Goal: Manage account settings

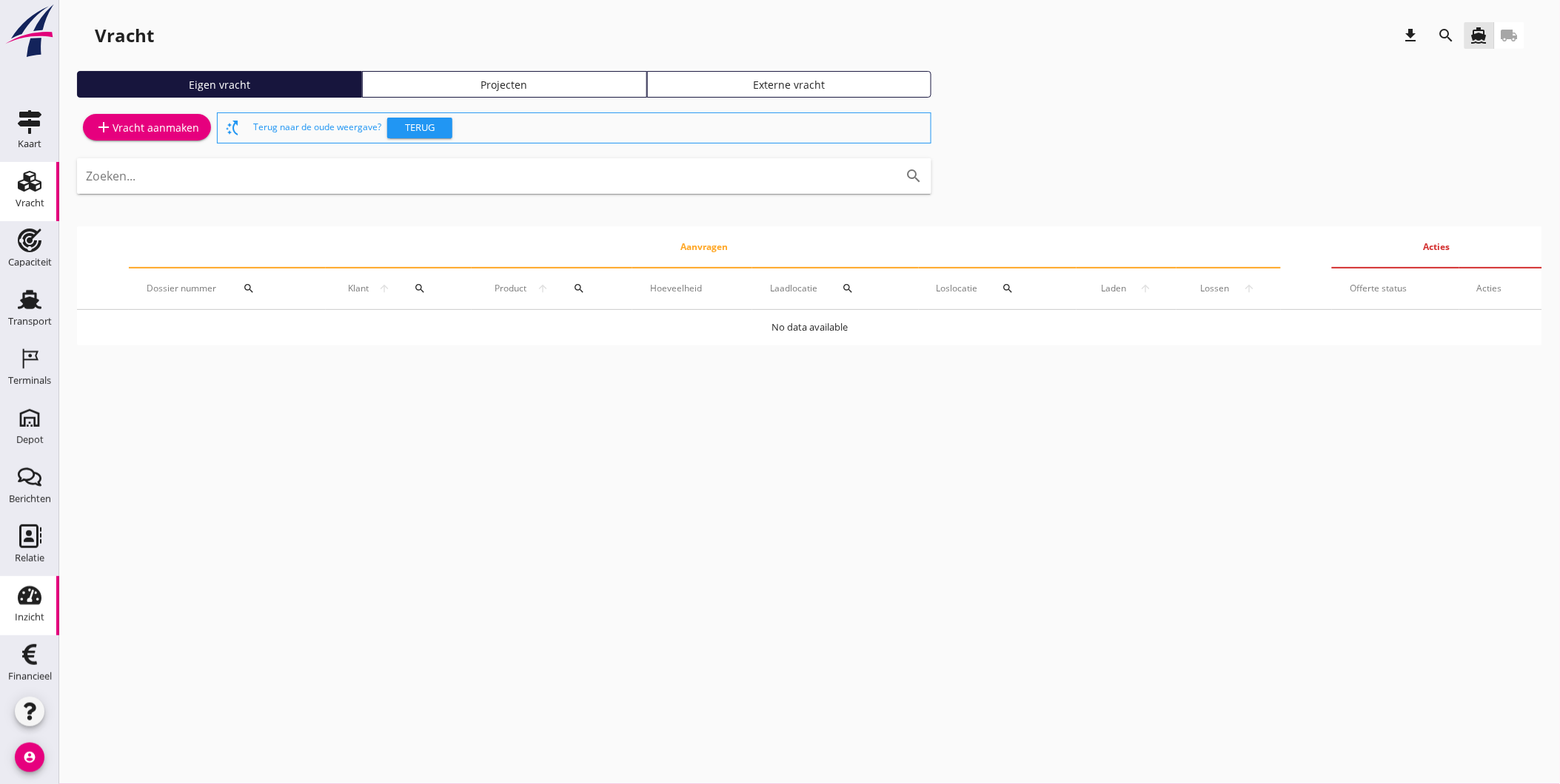
click at [27, 604] on icon "Inzicht" at bounding box center [30, 596] width 24 height 24
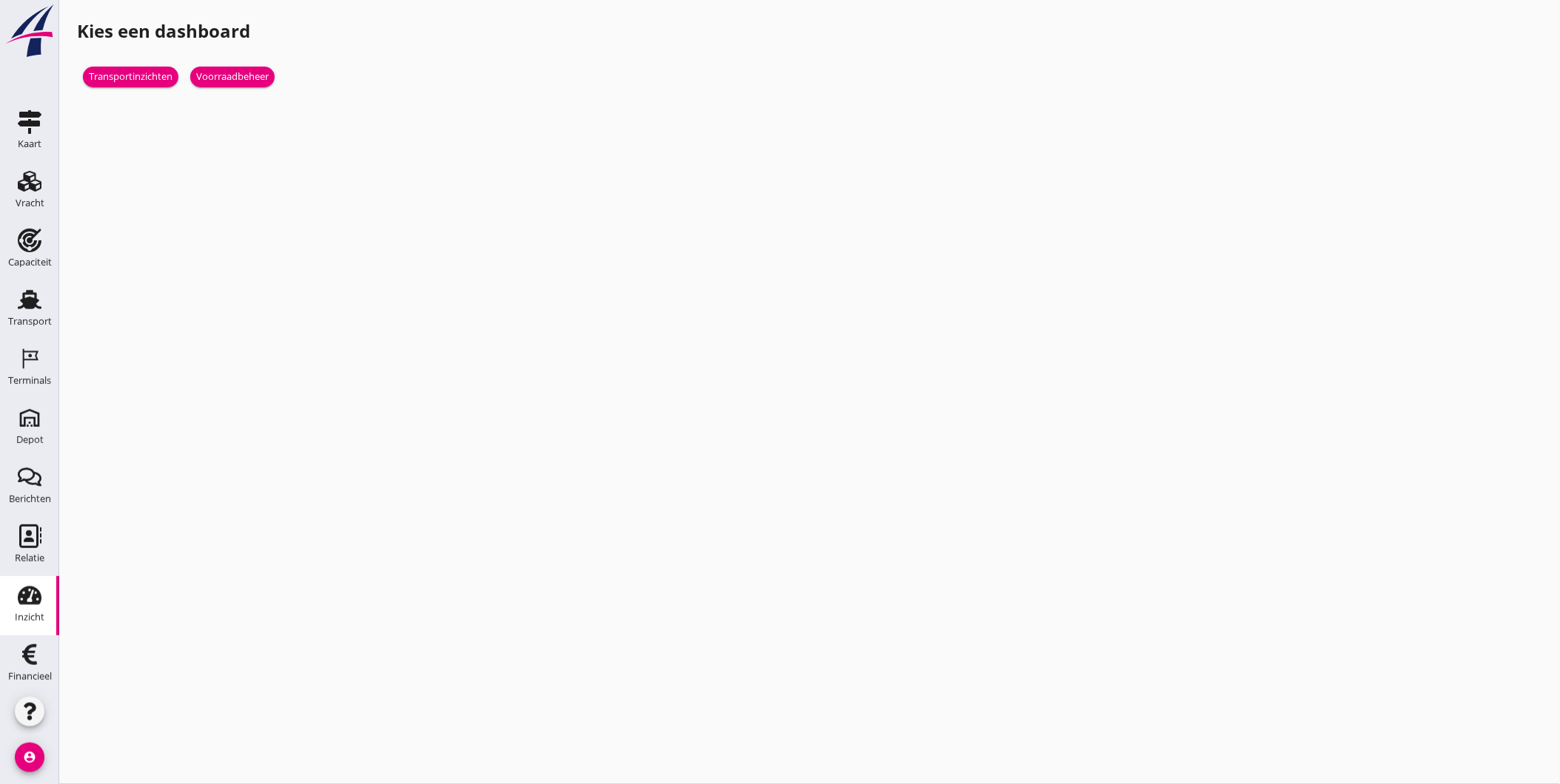
click at [254, 78] on div "Voorraadbeheer" at bounding box center [232, 77] width 72 height 15
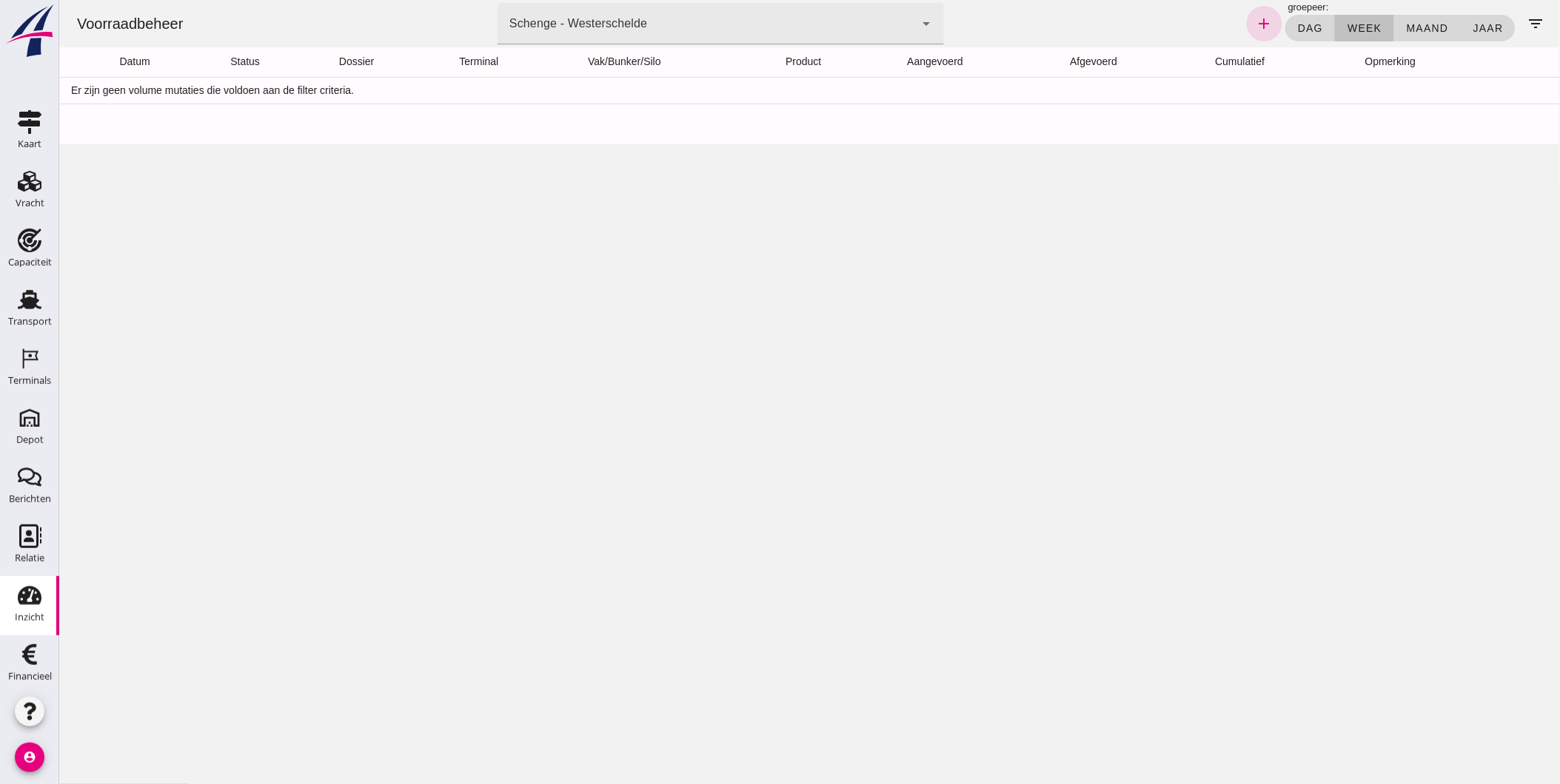
click div "Schenge - Westerschelde"
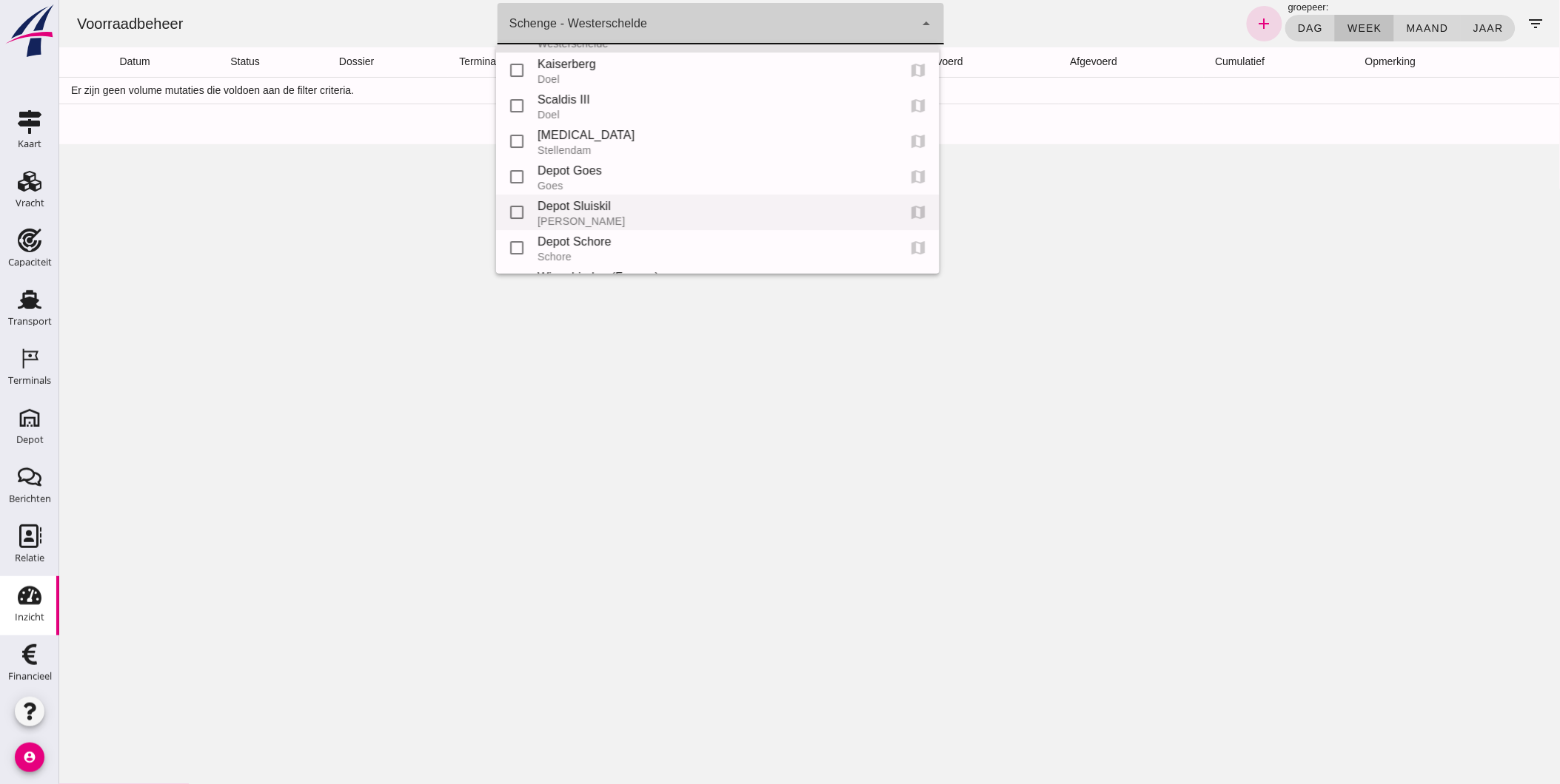
scroll to position [54, 0]
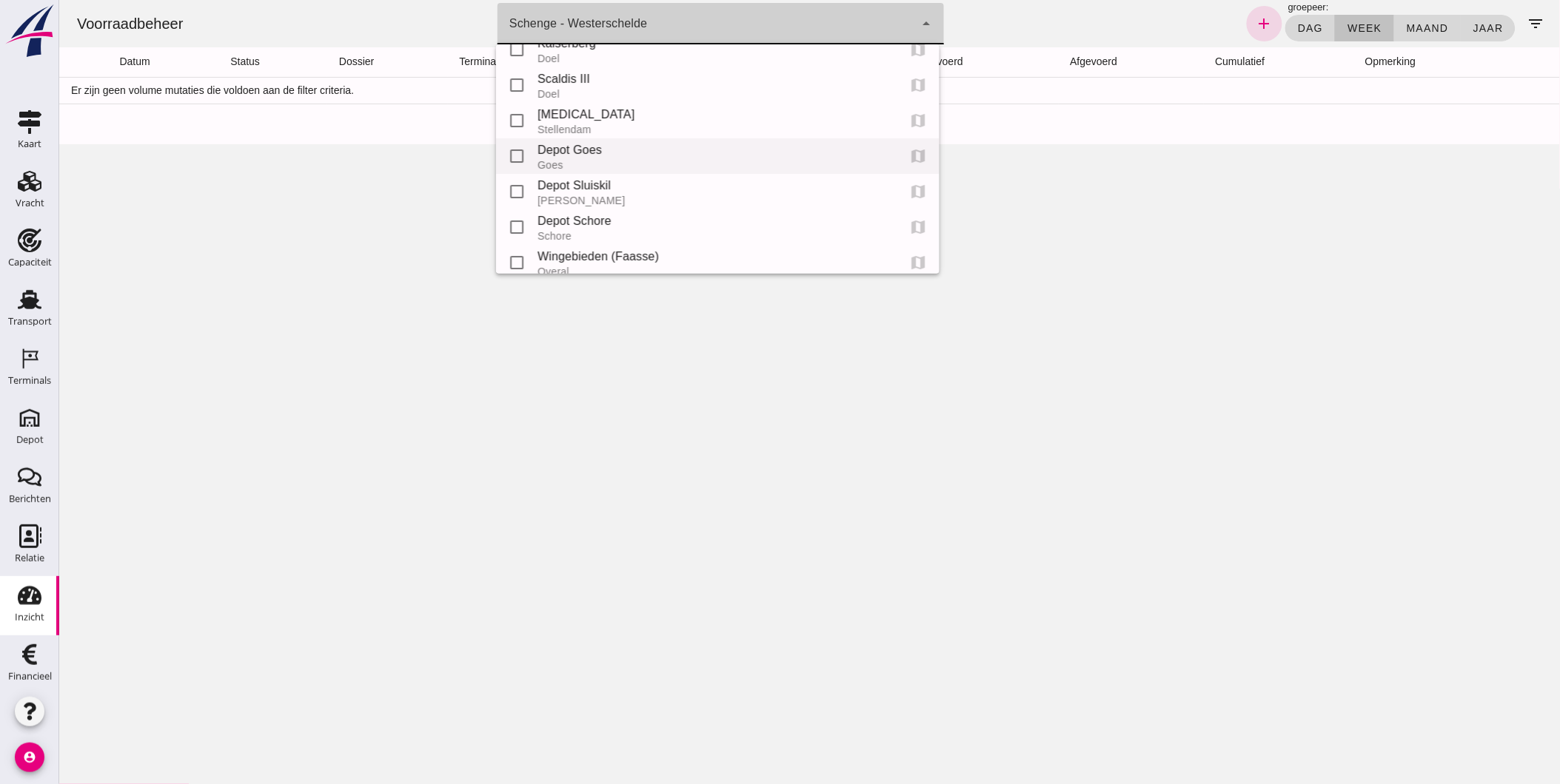
click at [610, 162] on div "Goes" at bounding box center [711, 165] width 349 height 12
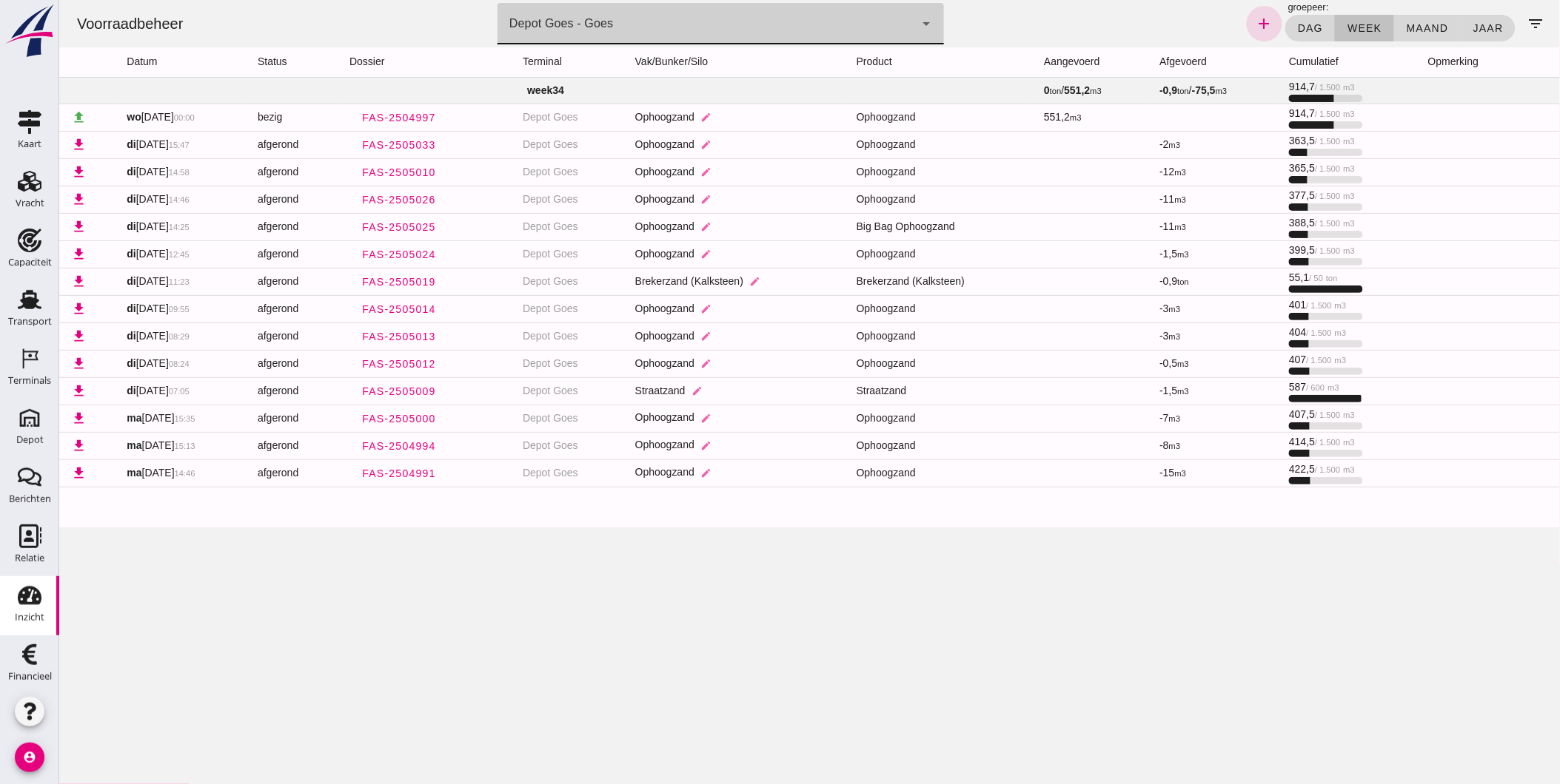
click div "Depot Goes - Goes 8d49d884-38cb-411c-a66c-fafb858bb749"
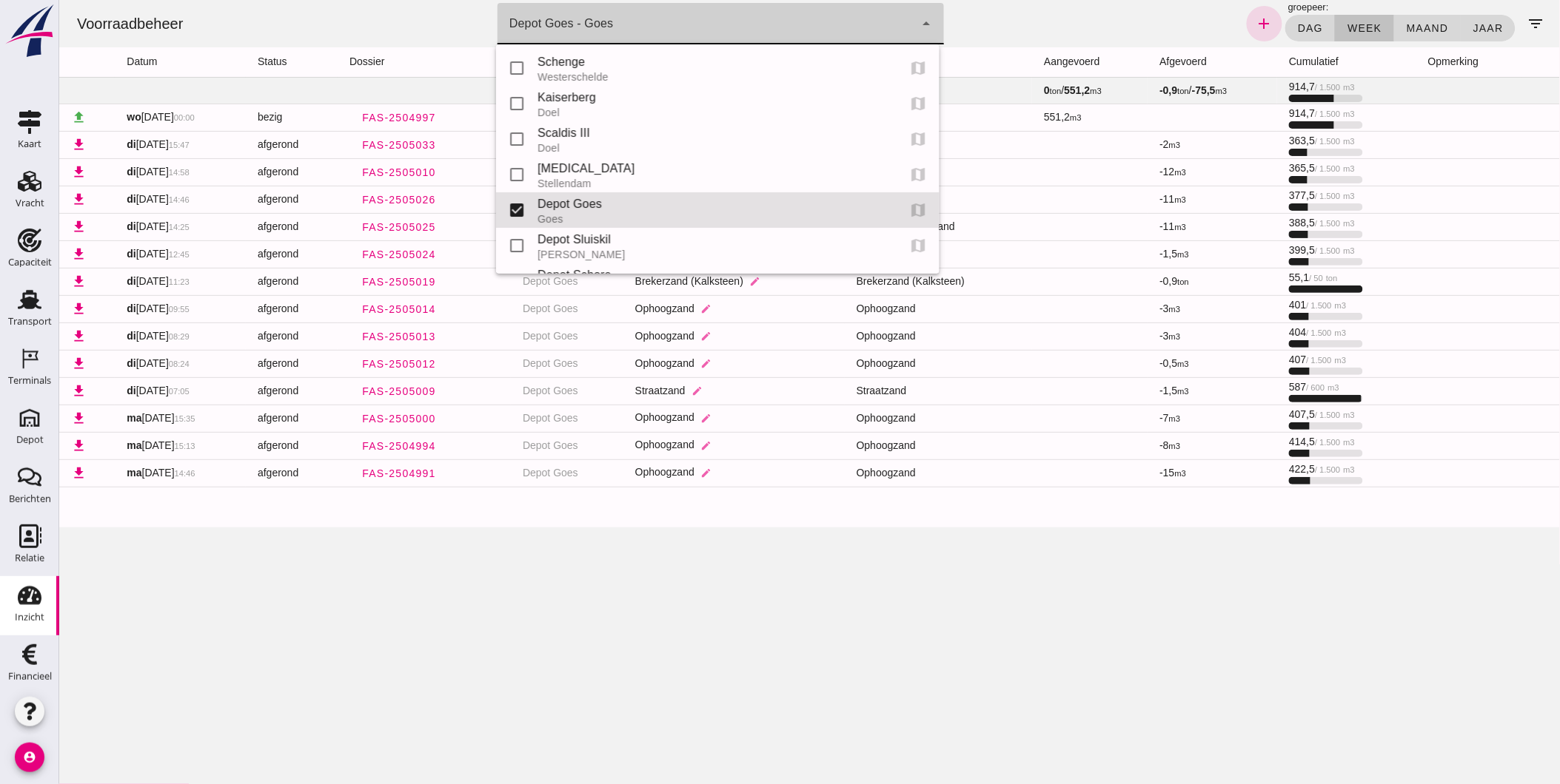
scroll to position [142, 0]
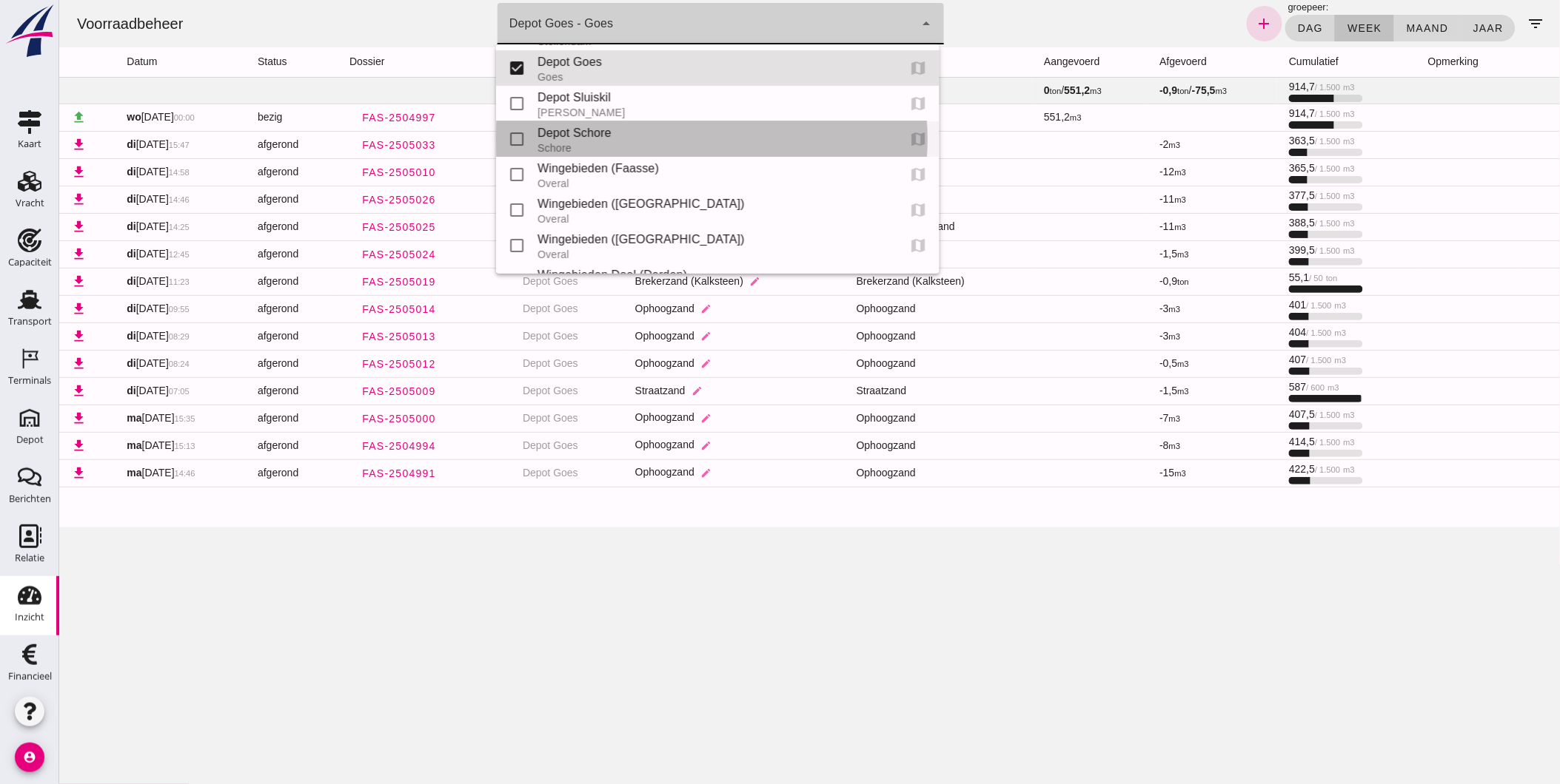
click at [638, 139] on div "Depot Schore" at bounding box center [711, 133] width 349 height 18
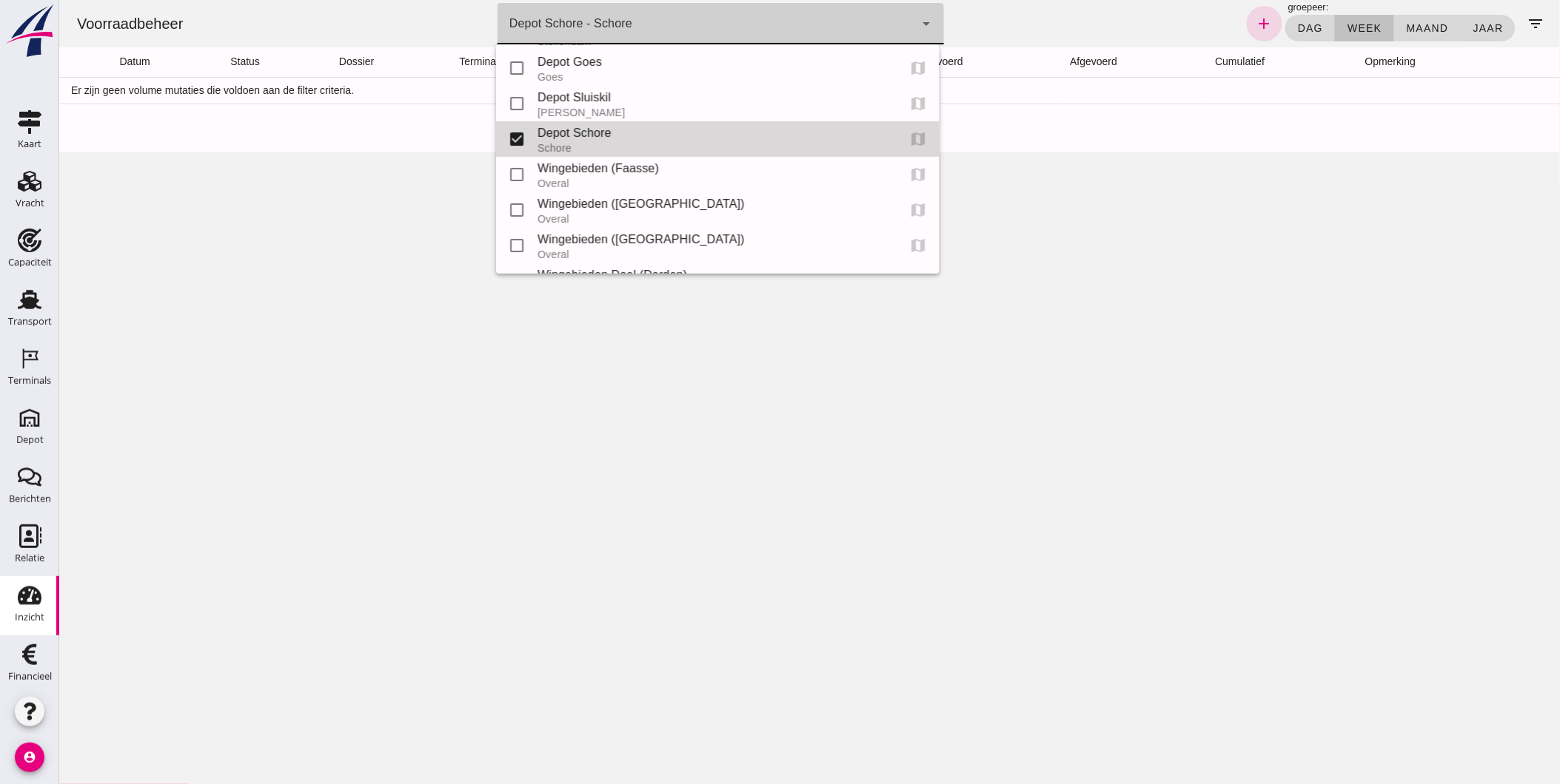
type input "da4e762a-ddf1-4556-b2ca-bcf6277de398"
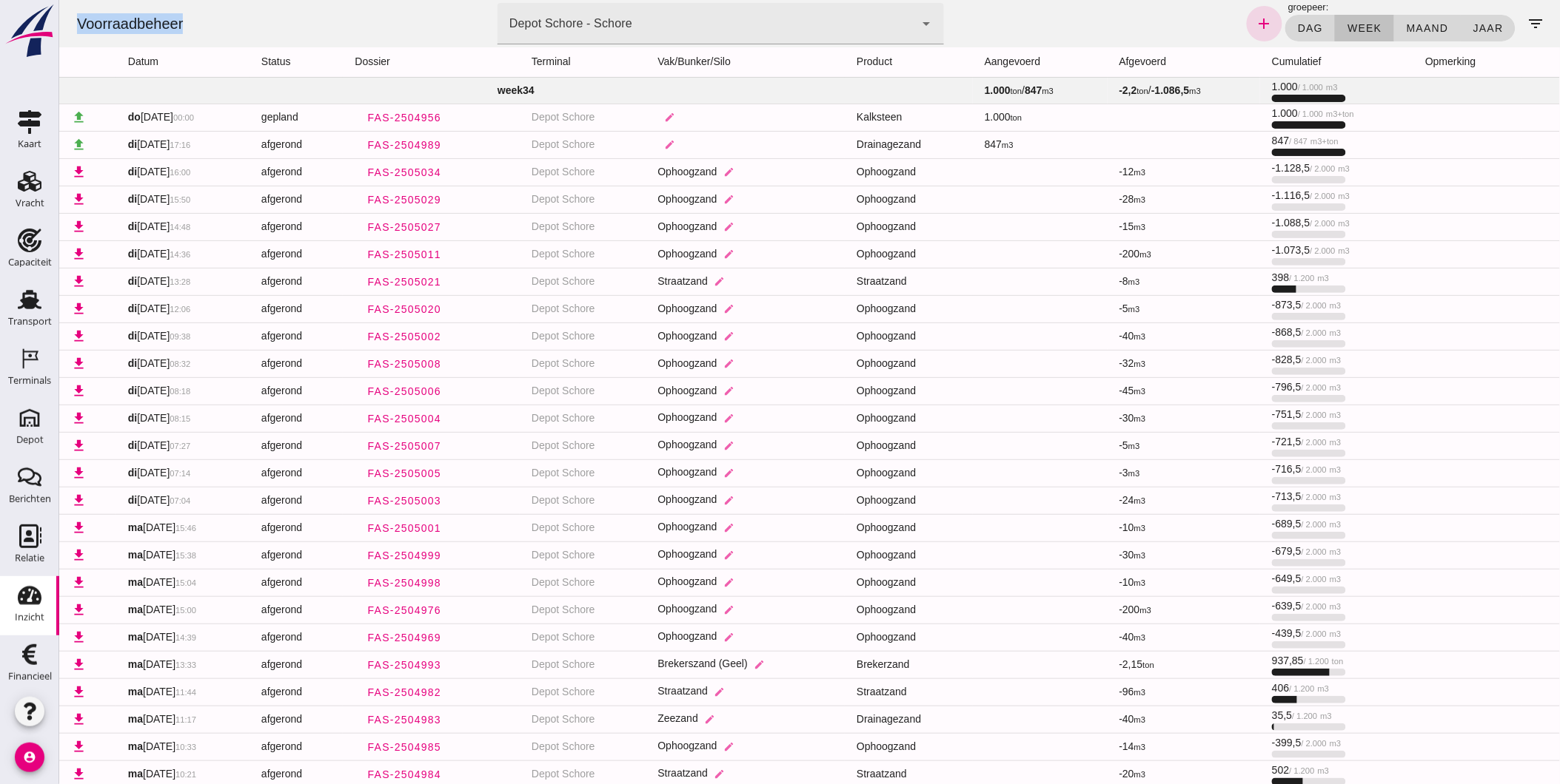
drag, startPoint x: 77, startPoint y: 23, endPoint x: 181, endPoint y: 22, distance: 104.0
click div "Voorraadbeheer"
drag, startPoint x: 181, startPoint y: 22, endPoint x: 222, endPoint y: 4, distance: 44.8
click div "Voorraadbeheer terminal Depot Schore - Schore da4e762a-ddf1-4556-b2ca-bcf6277de…"
click at [26, 194] on div "Vracht" at bounding box center [30, 203] width 29 height 20
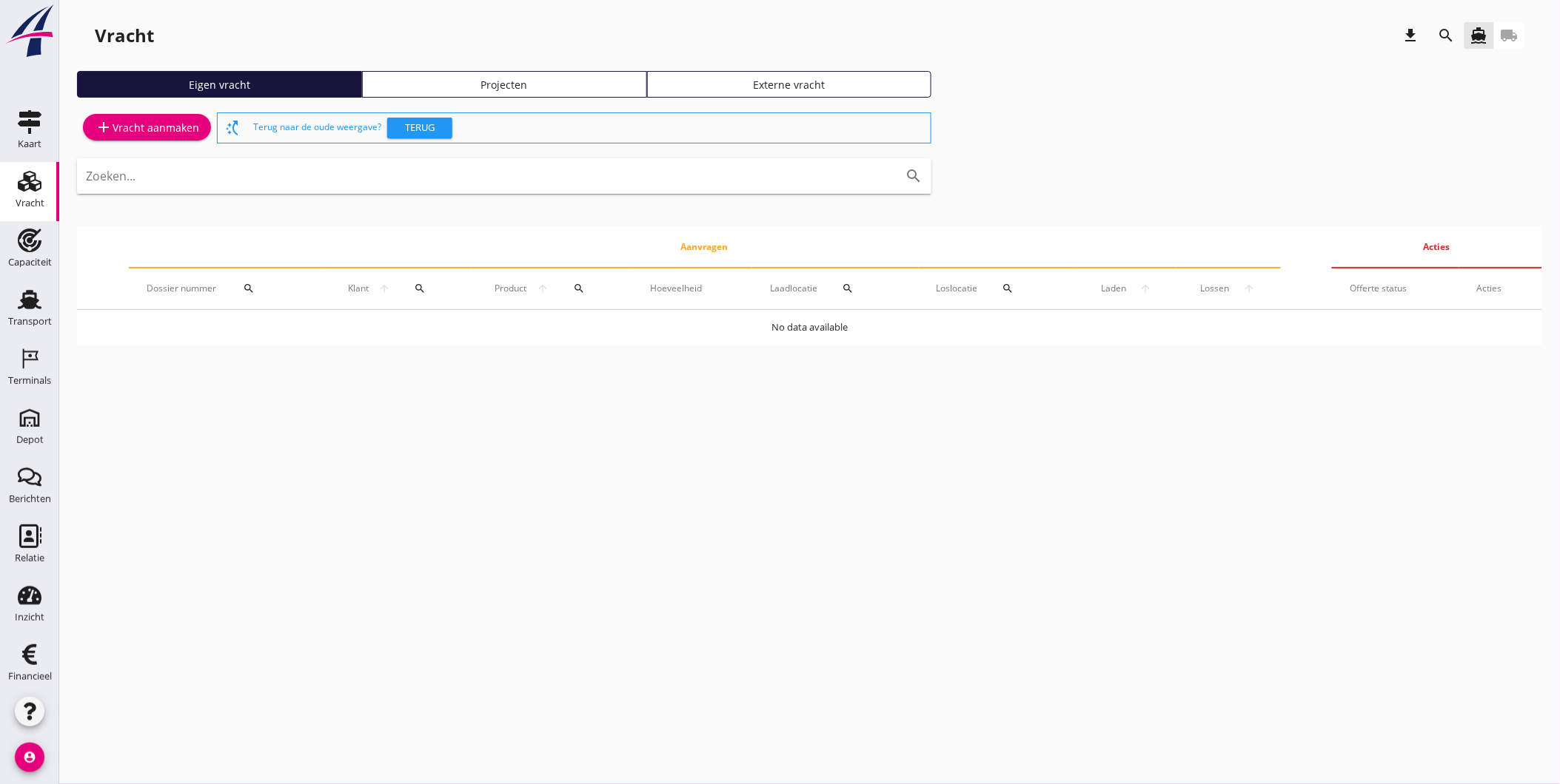
click at [1069, 148] on div "add Vracht aanmaken switch_access_shortcut Terug naar de oude weergave? Terug Z…" at bounding box center [809, 227] width 1465 height 236
click at [24, 563] on div "Relatie" at bounding box center [30, 558] width 30 height 9
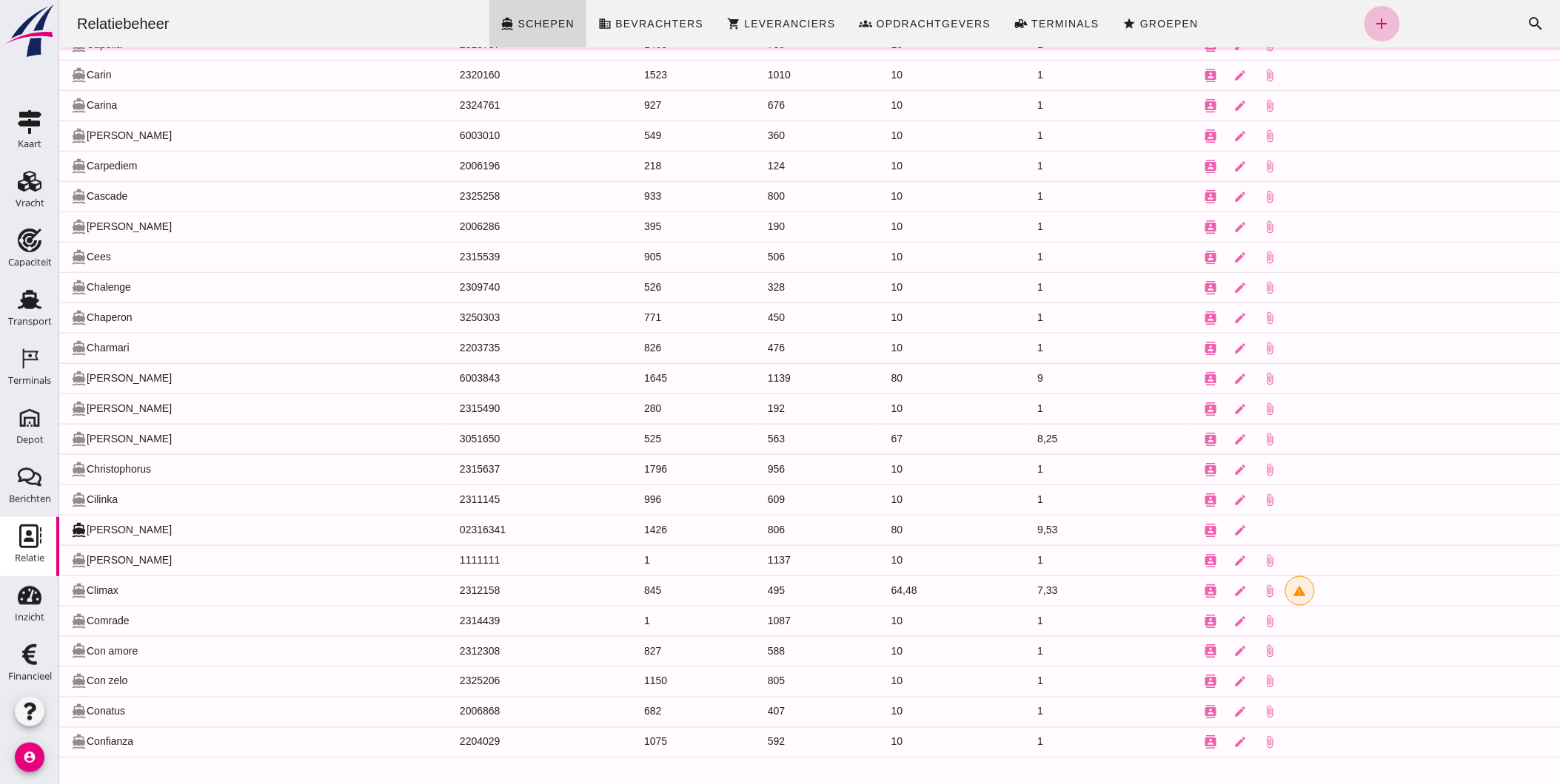
scroll to position [2361, 0]
click link "business Bevrachters"
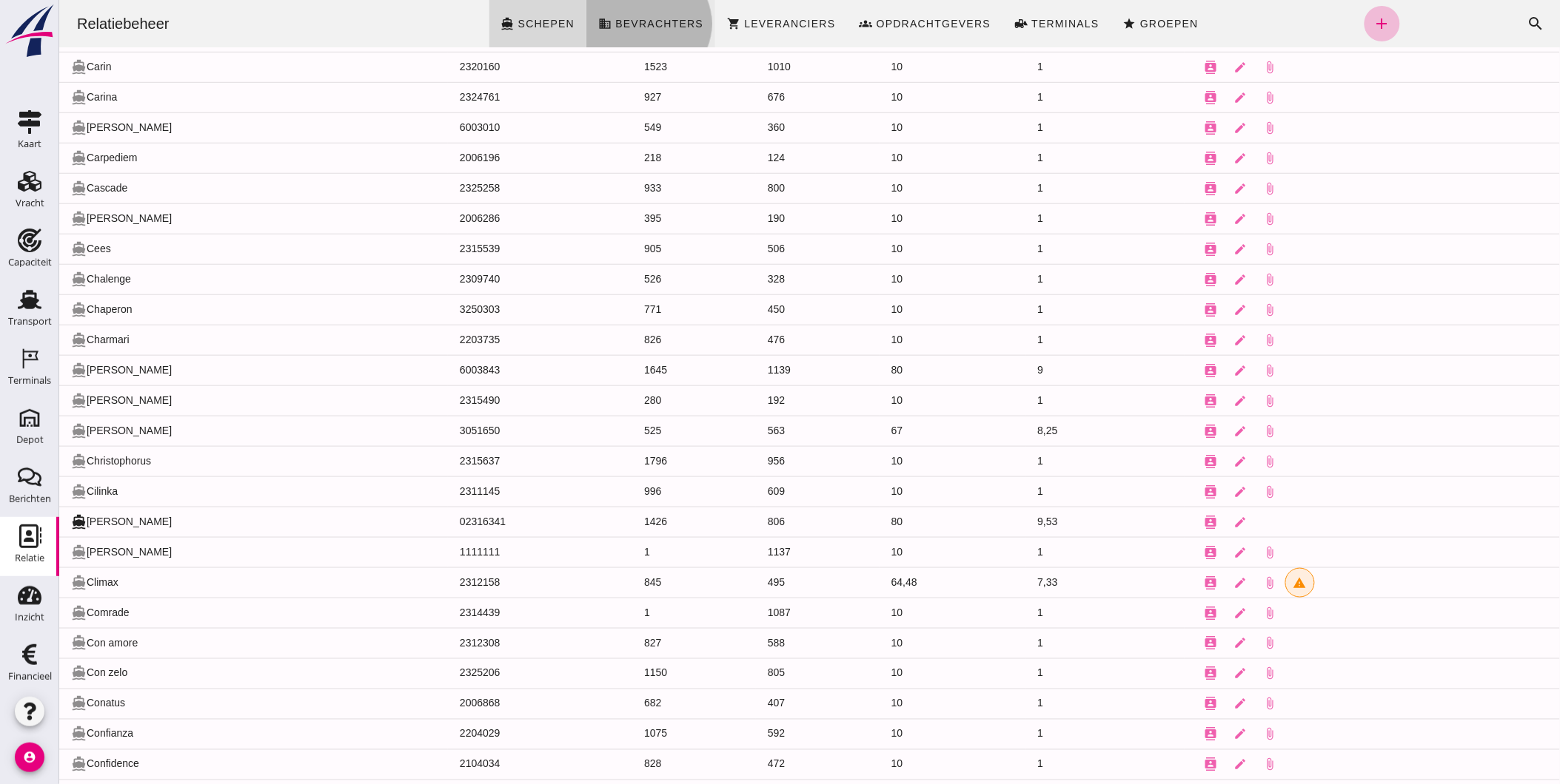
scroll to position [0, 0]
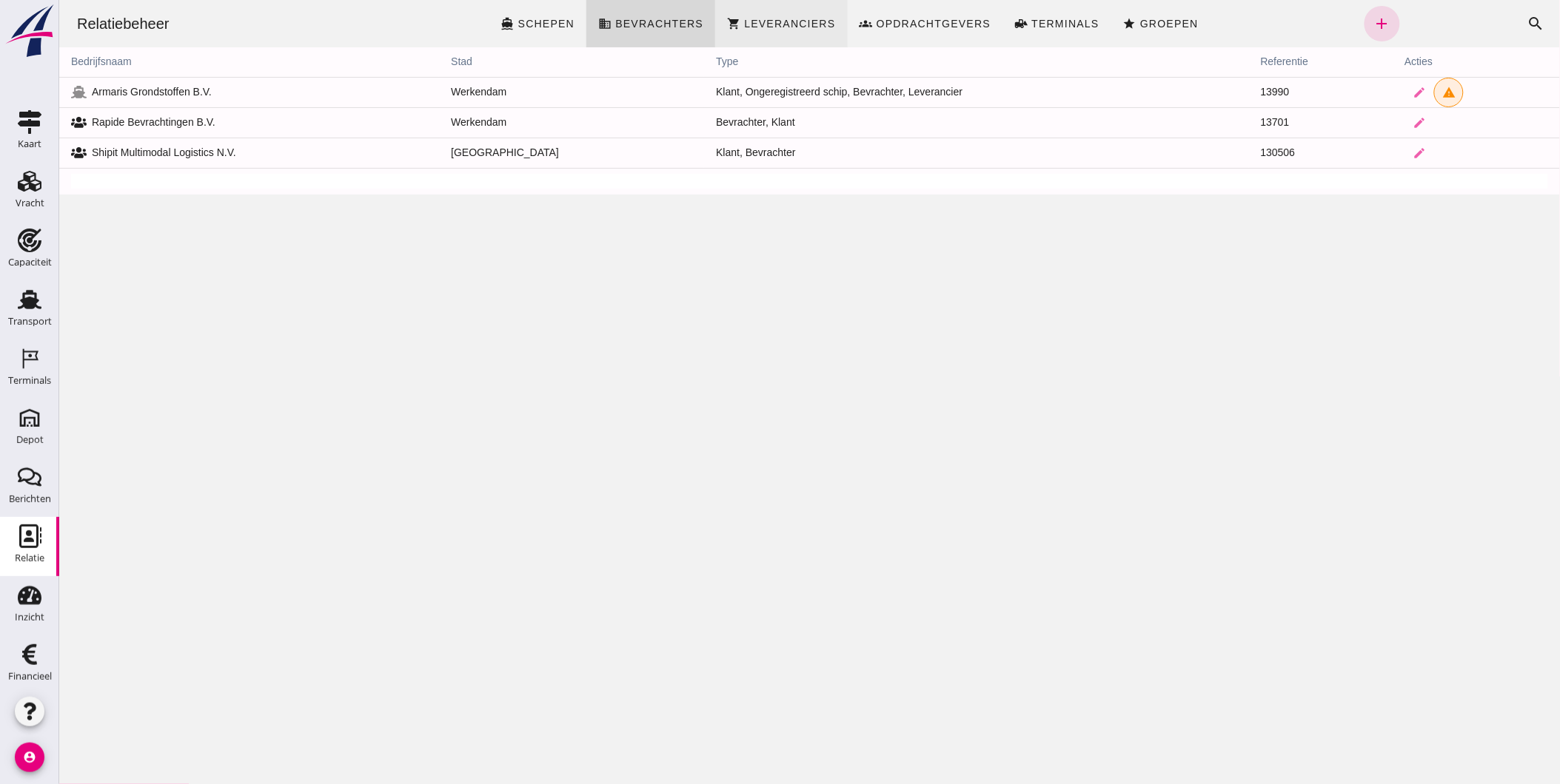
click span "Leveranciers"
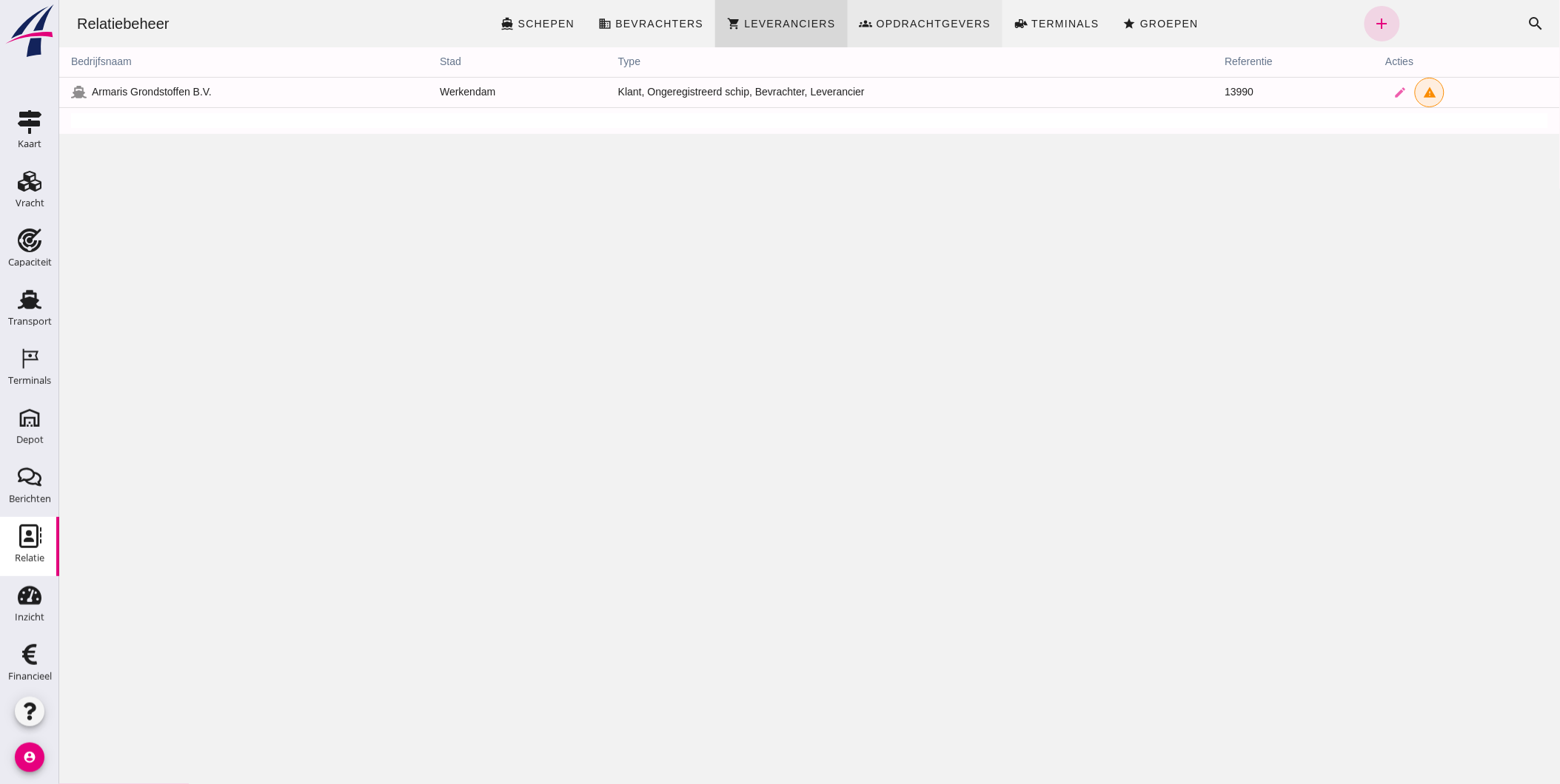
click span "Opdrachtgevers"
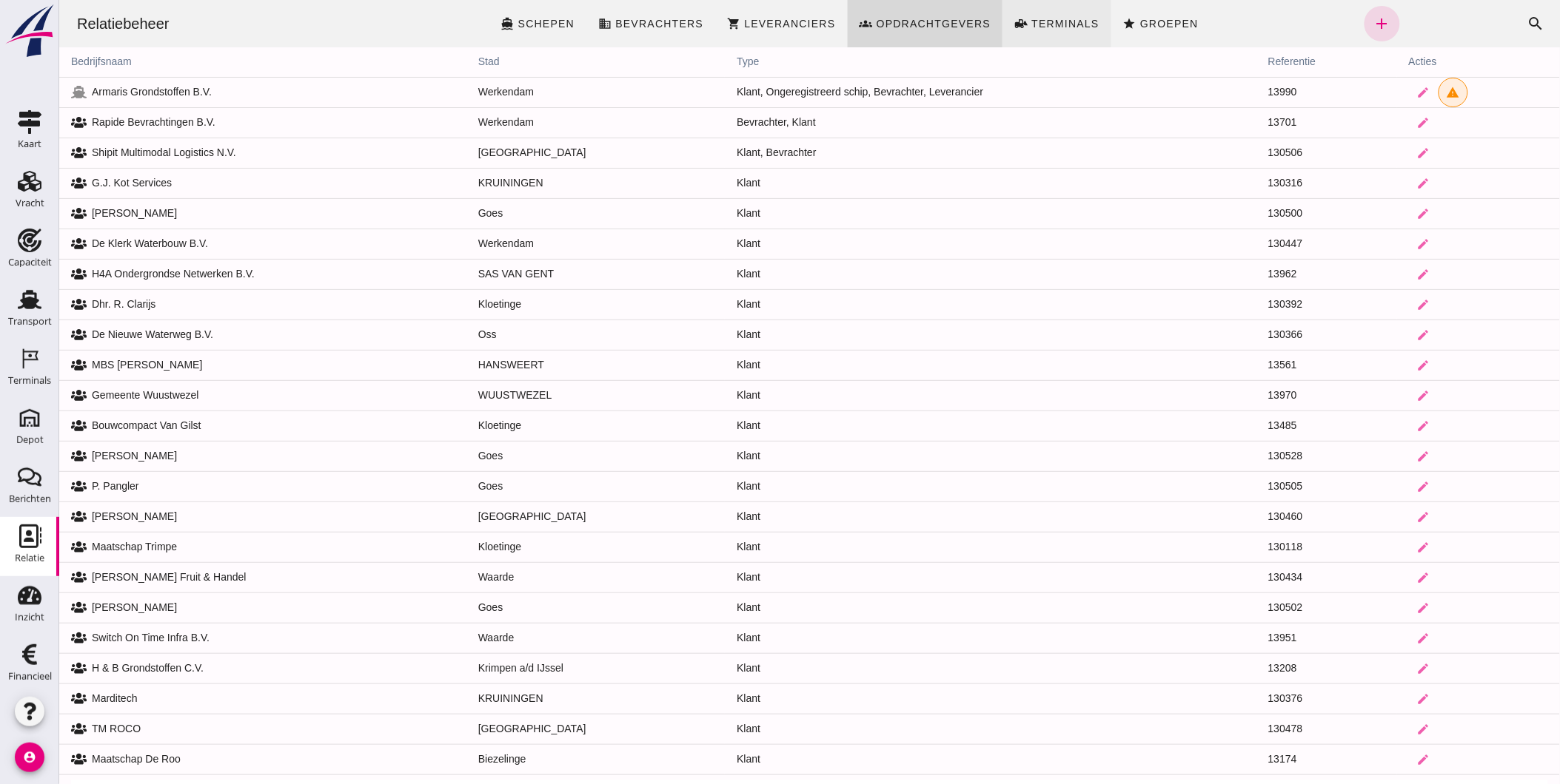
click span "Terminals"
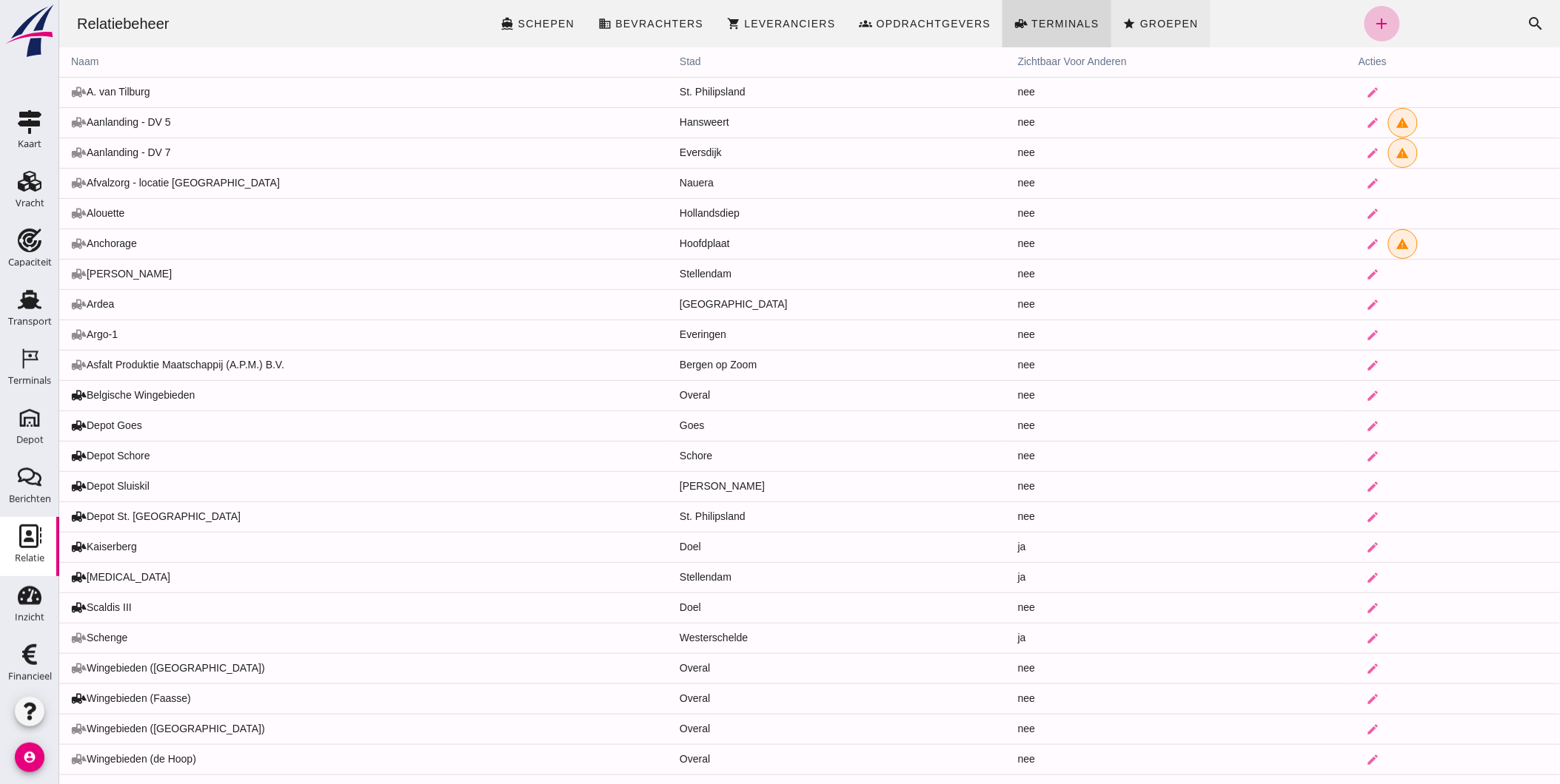
click span "Groepen"
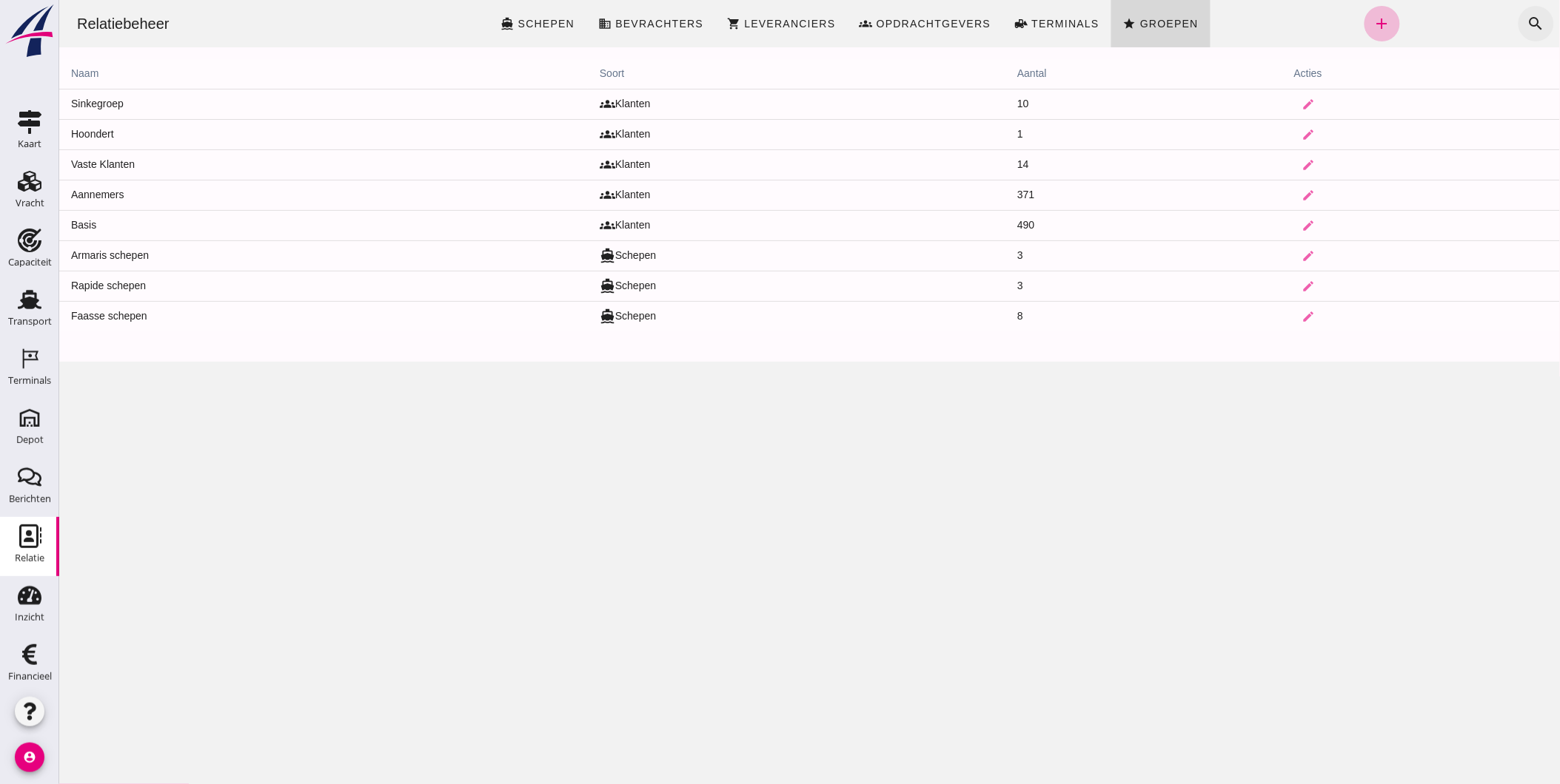
click at [1526, 22] on icon "search" at bounding box center [1535, 24] width 18 height 18
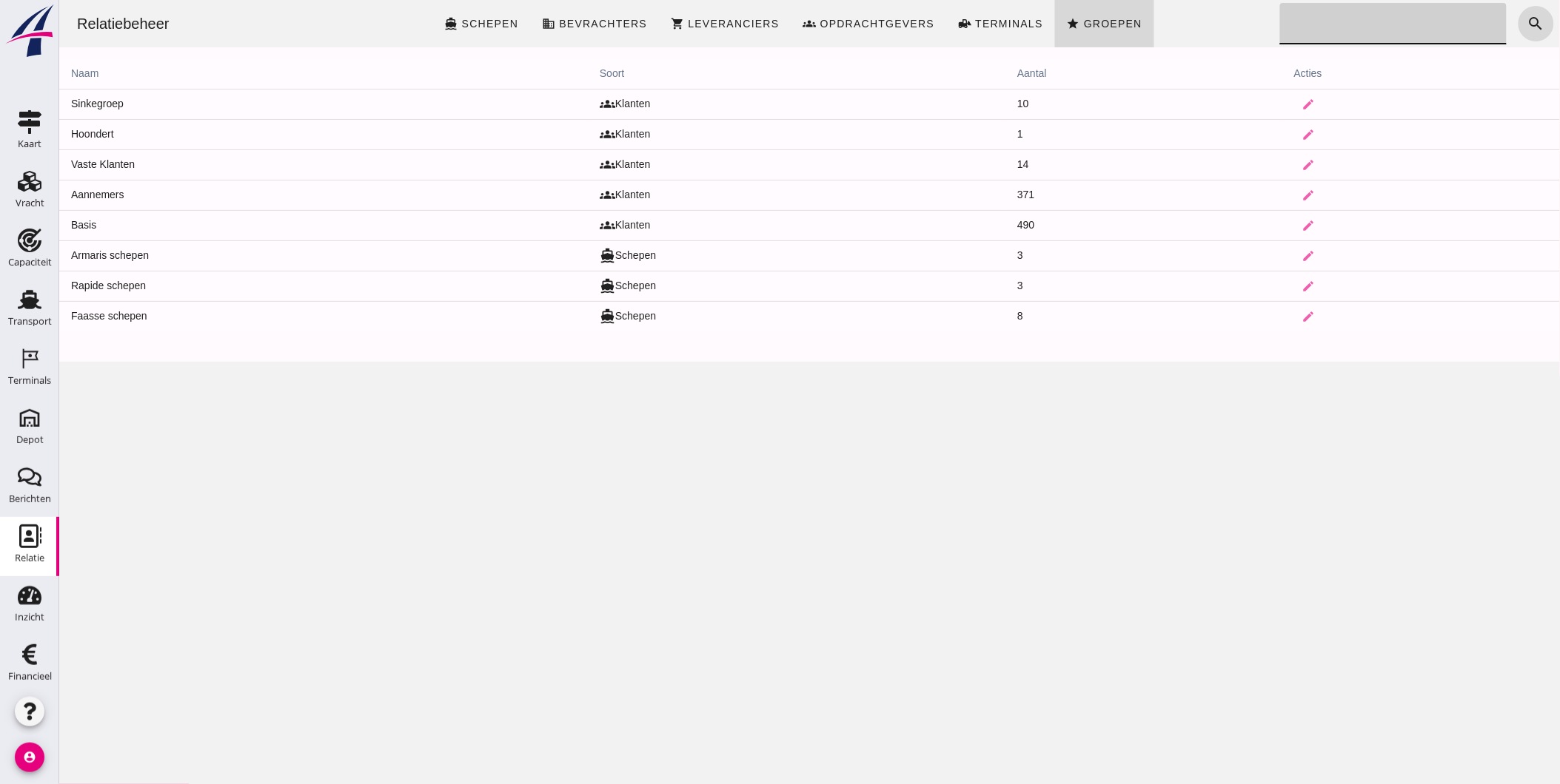
click div "Relatiebeheer directions_boat Schepen business Bevrachters shopping_cart Levera…"
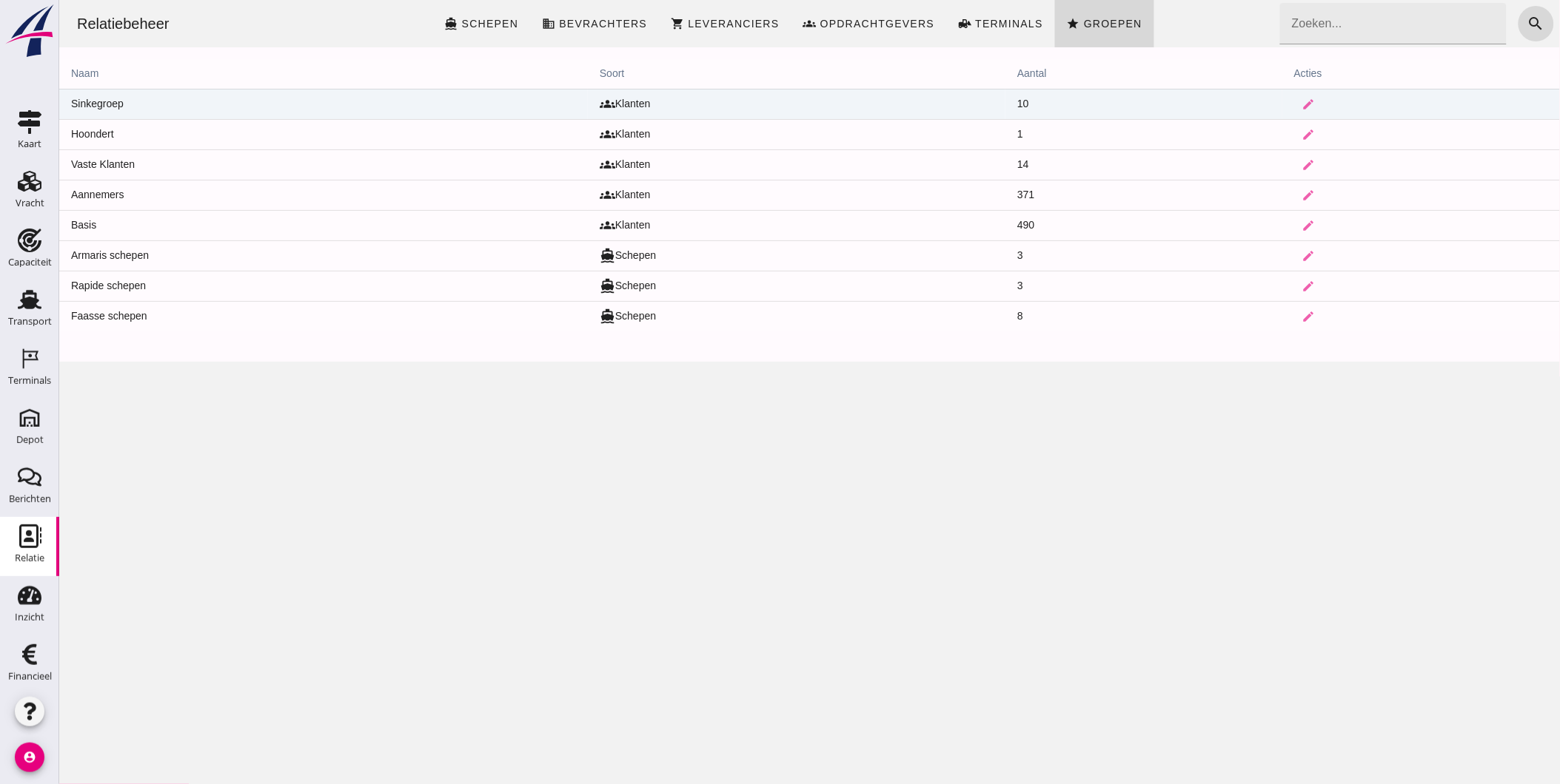
click at [644, 103] on td "groups Klanten" at bounding box center [795, 103] width 417 height 31
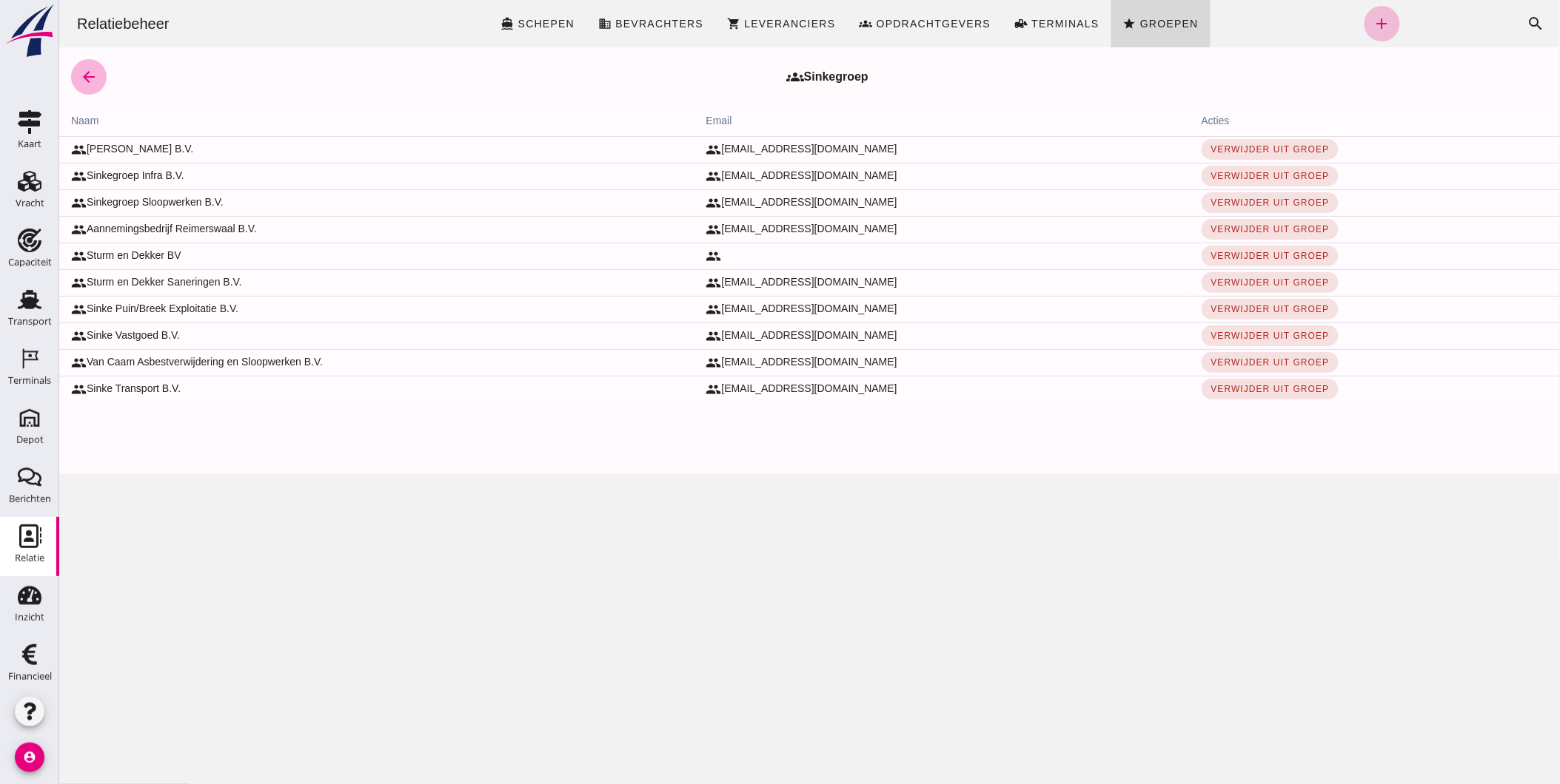
click icon "arrow_back"
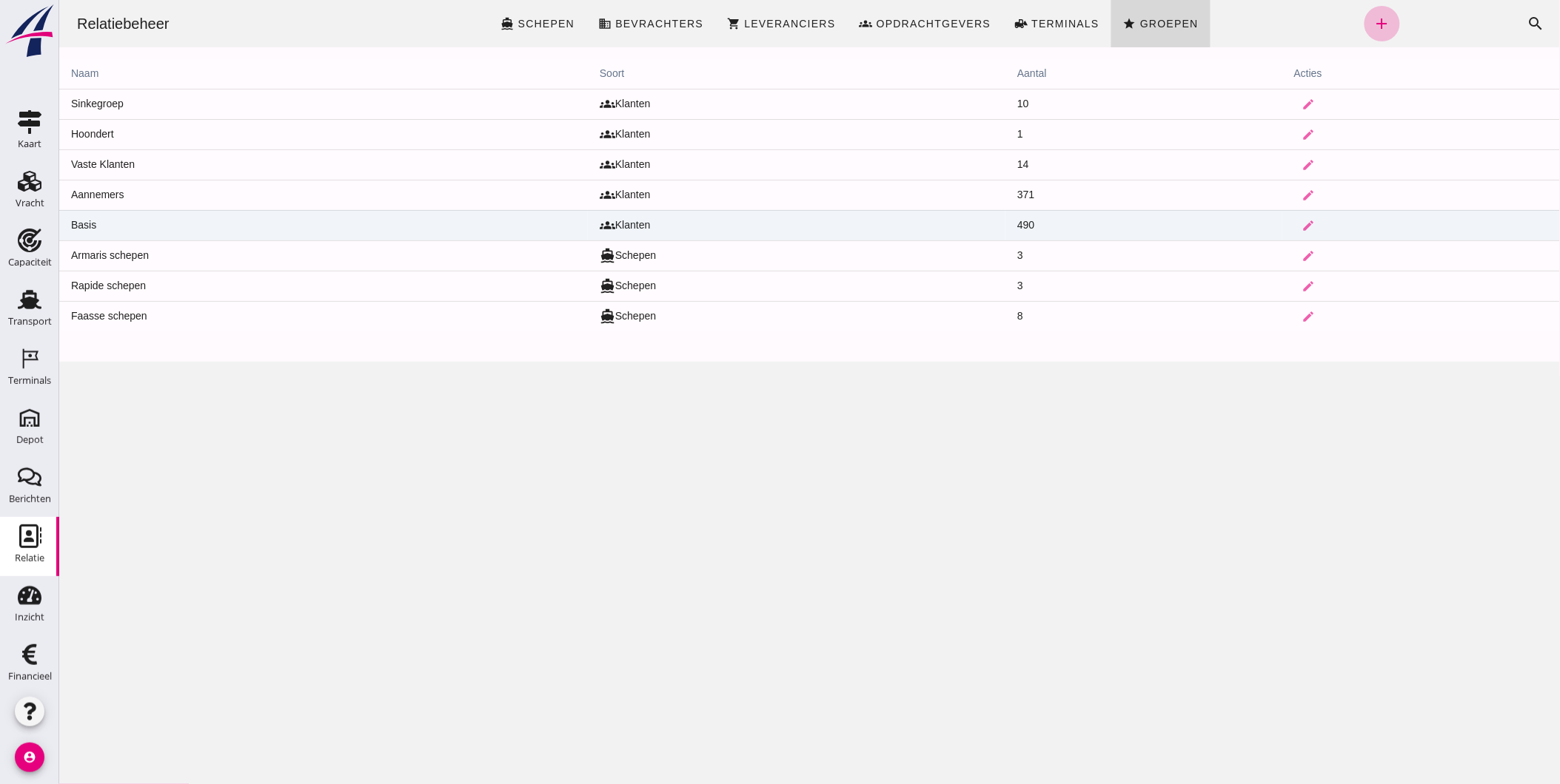
click at [89, 223] on td "Basis" at bounding box center [323, 225] width 529 height 31
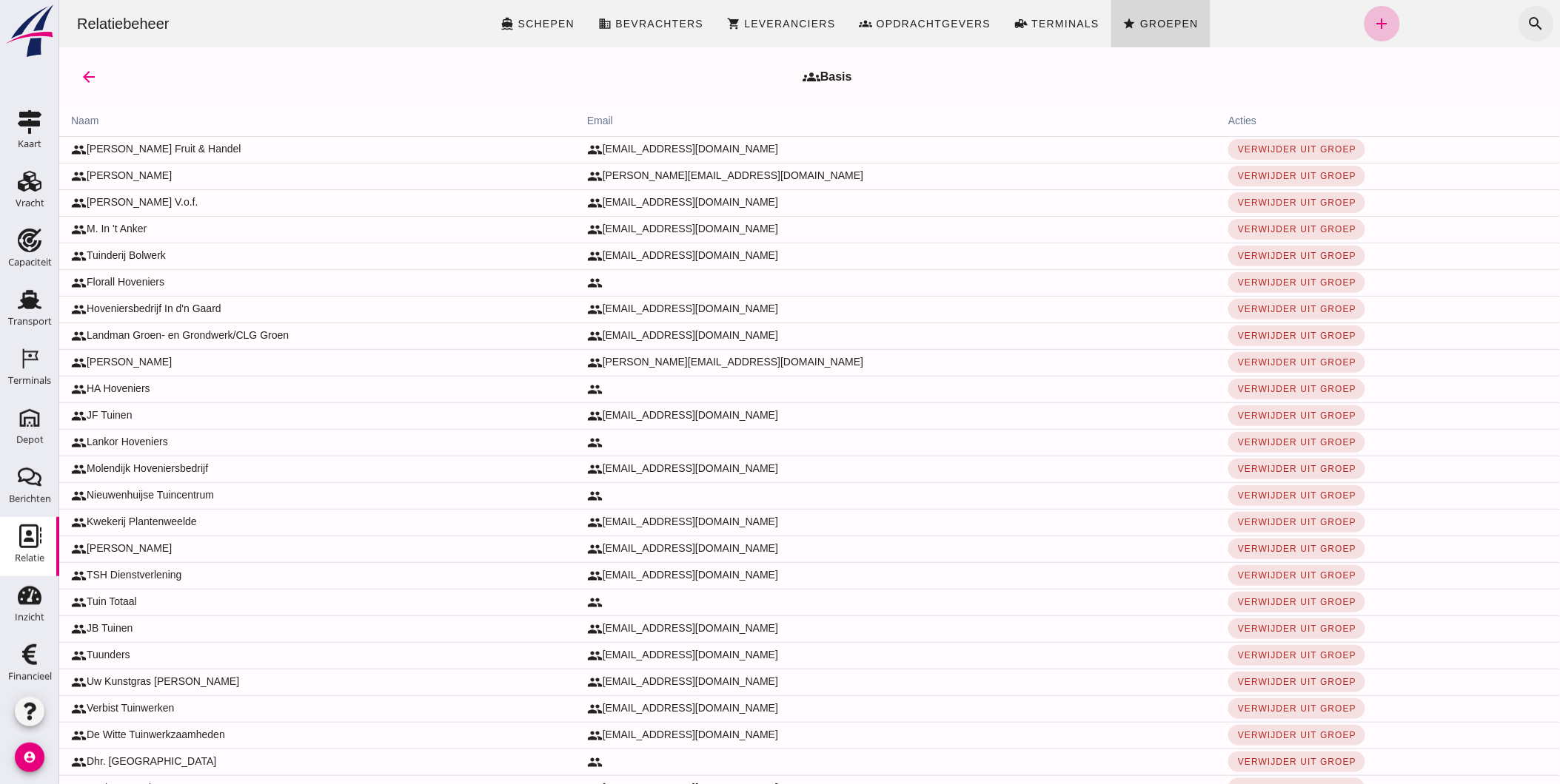
click at [1526, 27] on icon "search" at bounding box center [1535, 24] width 18 height 18
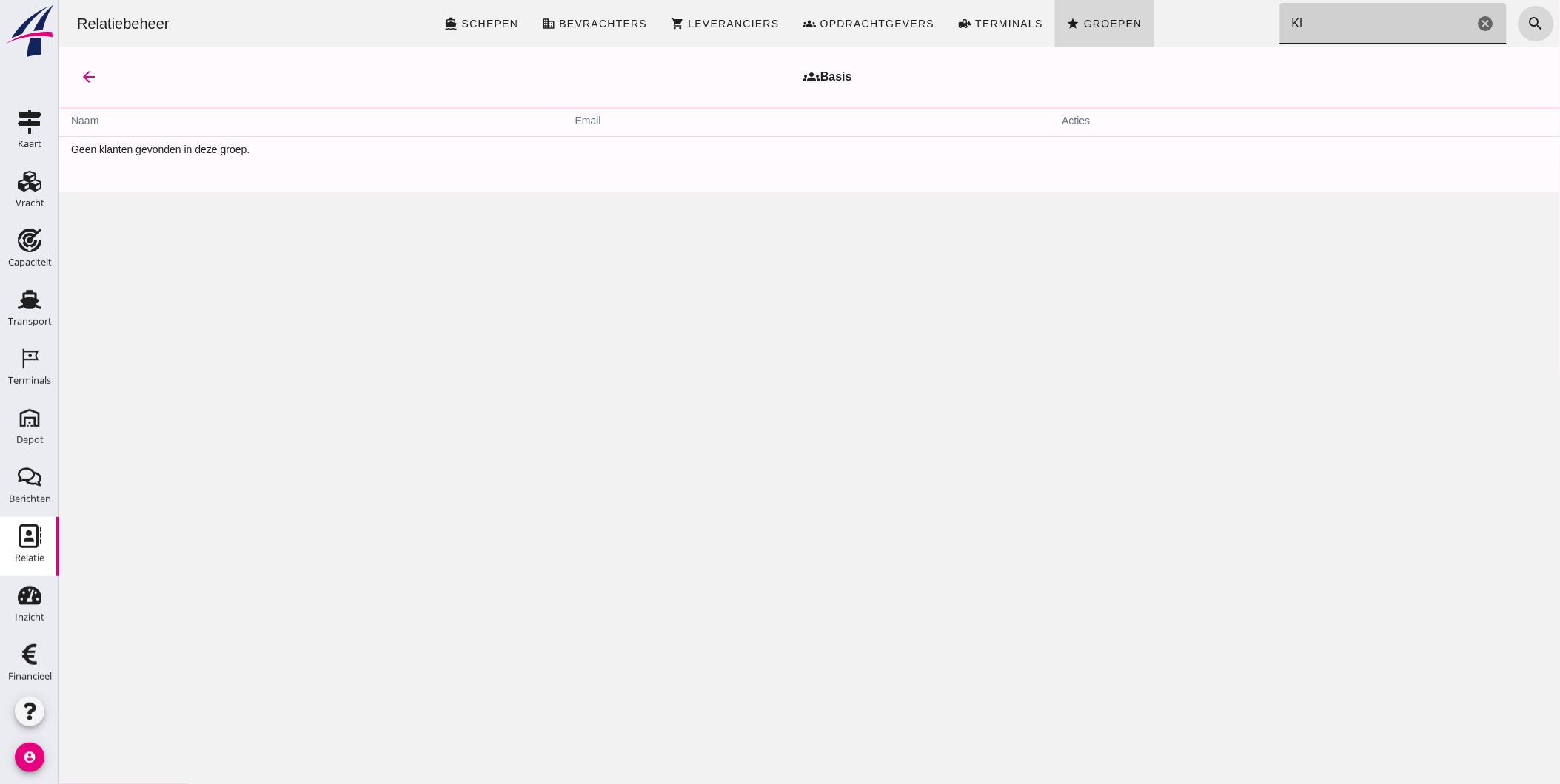
type input "Kl"
click at [16, 197] on div "Vracht" at bounding box center [30, 203] width 29 height 20
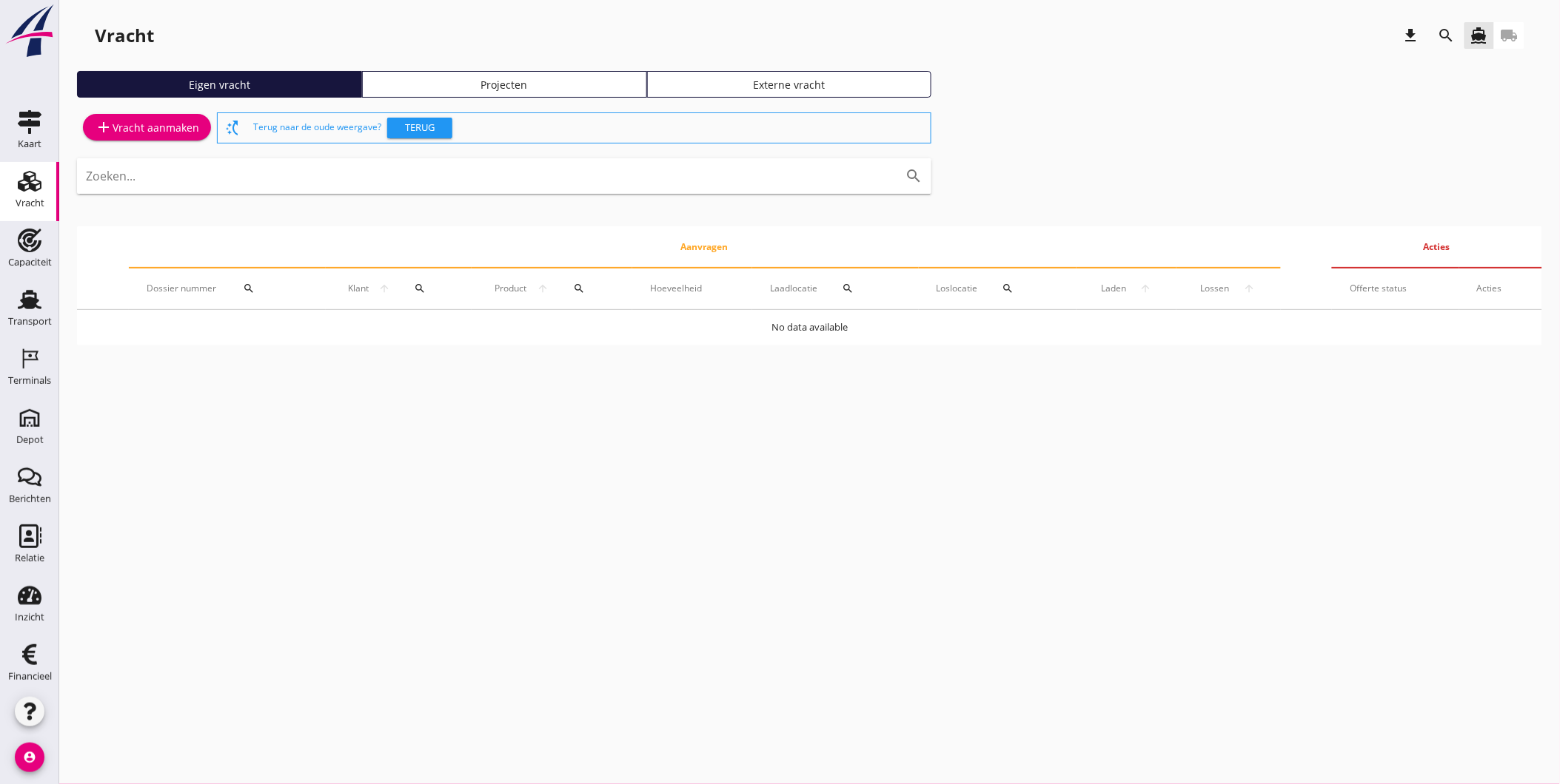
click at [42, 760] on icon "account_circle" at bounding box center [30, 758] width 30 height 30
click at [160, 687] on div "Mijn bedrijf" at bounding box center [133, 681] width 107 height 18
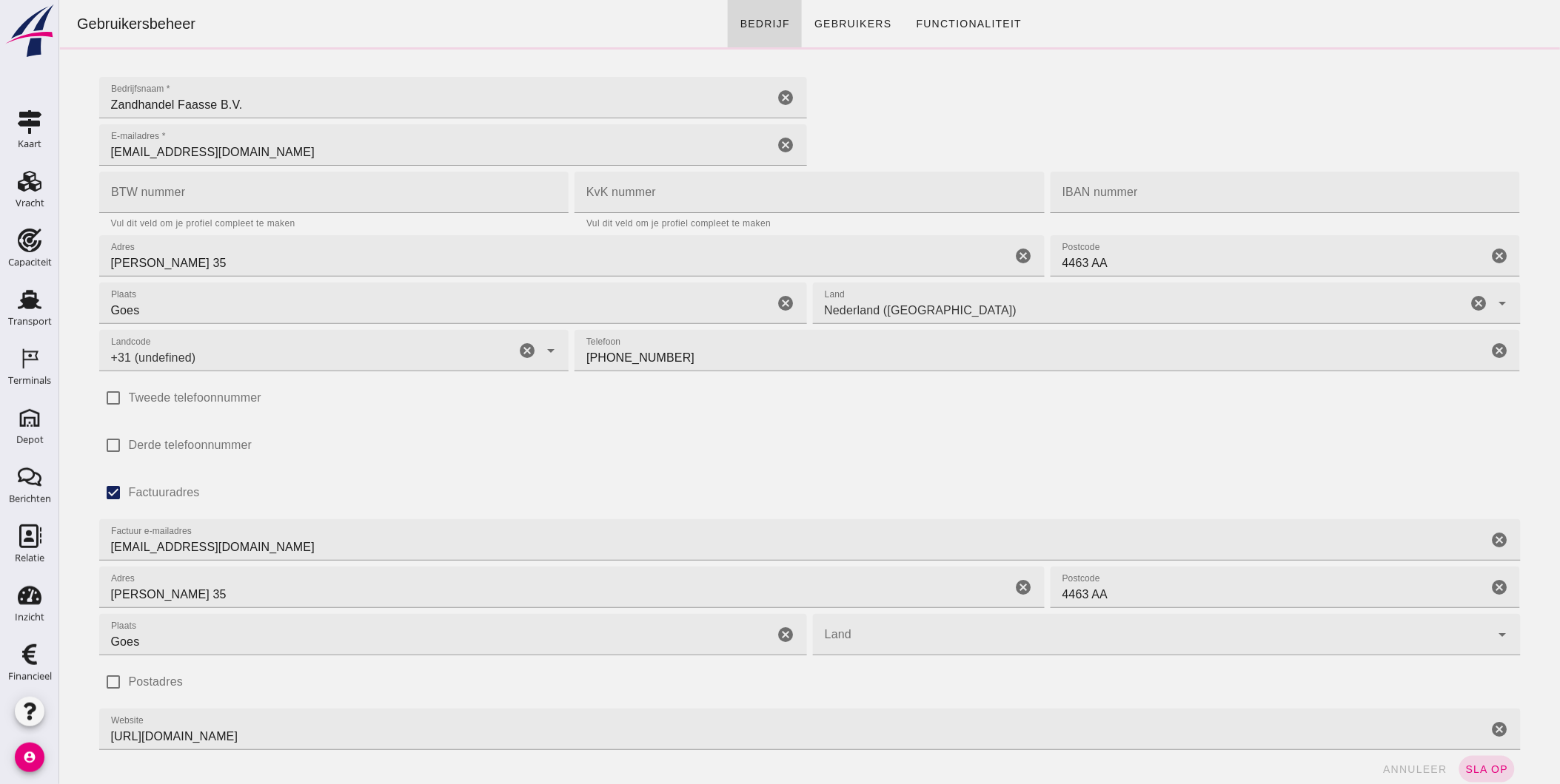
type input "+31 (NL)"
click link "Gebruikers"
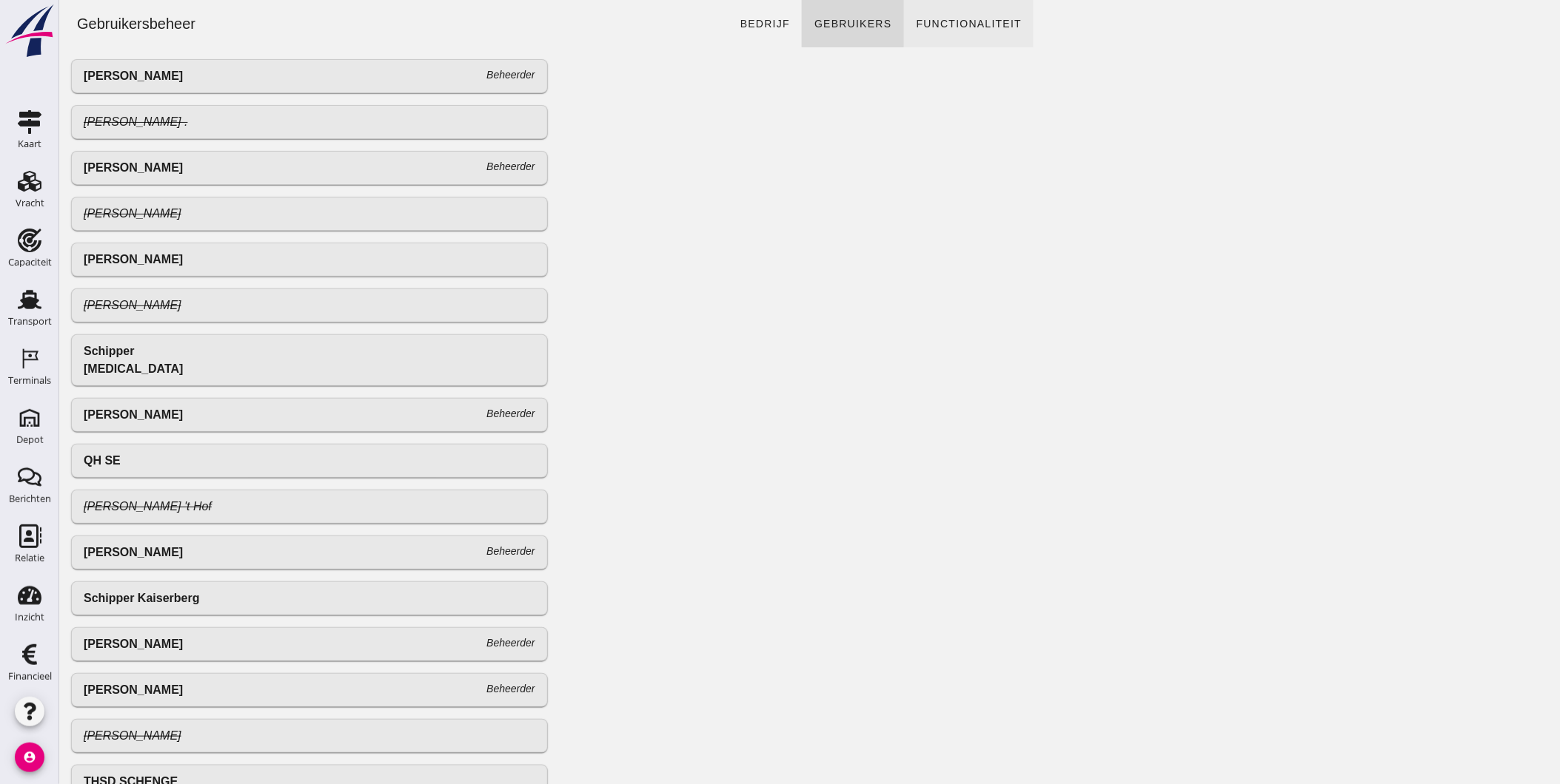
click span "Functionaliteit"
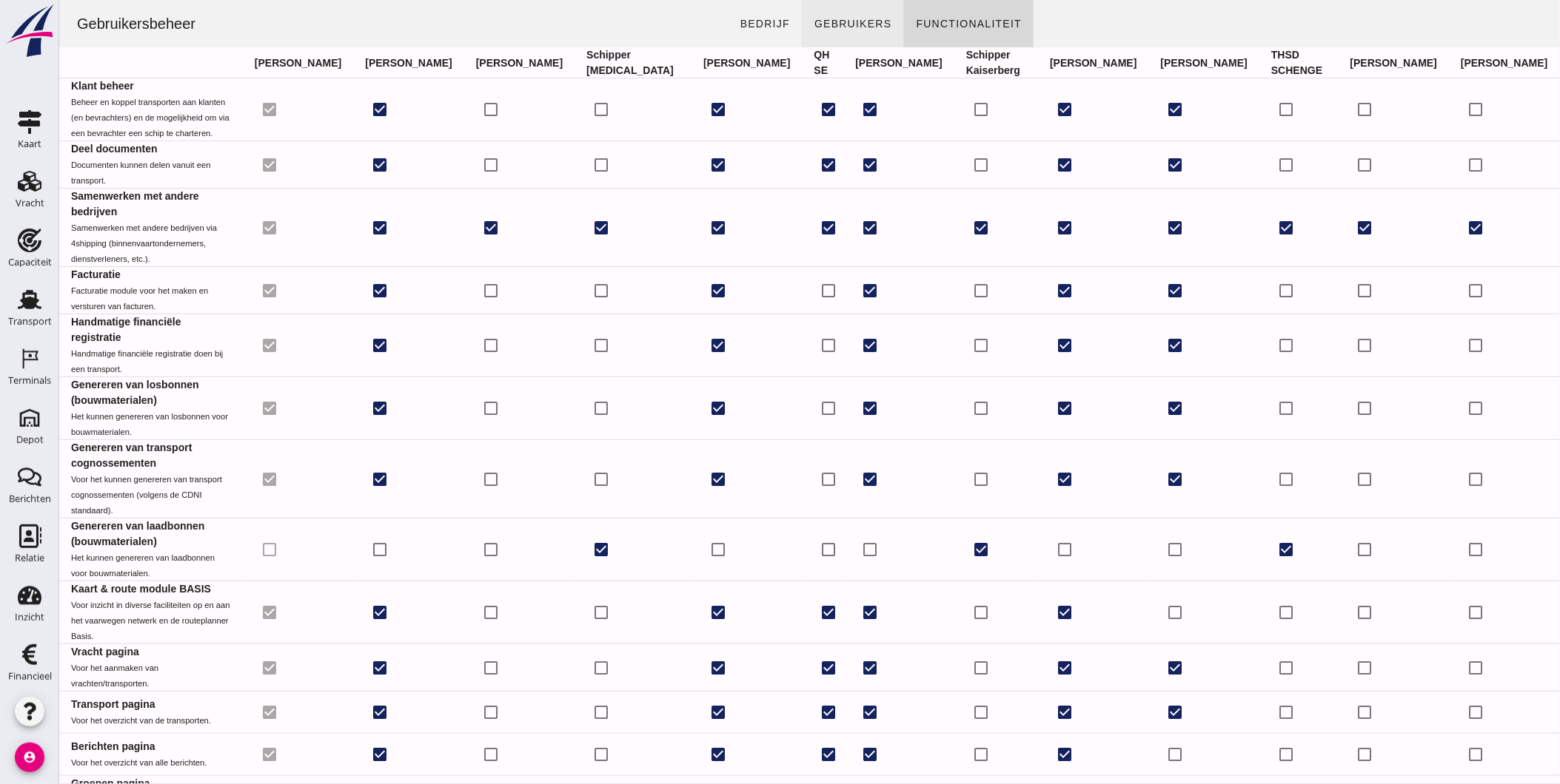
click span "Gebruikers"
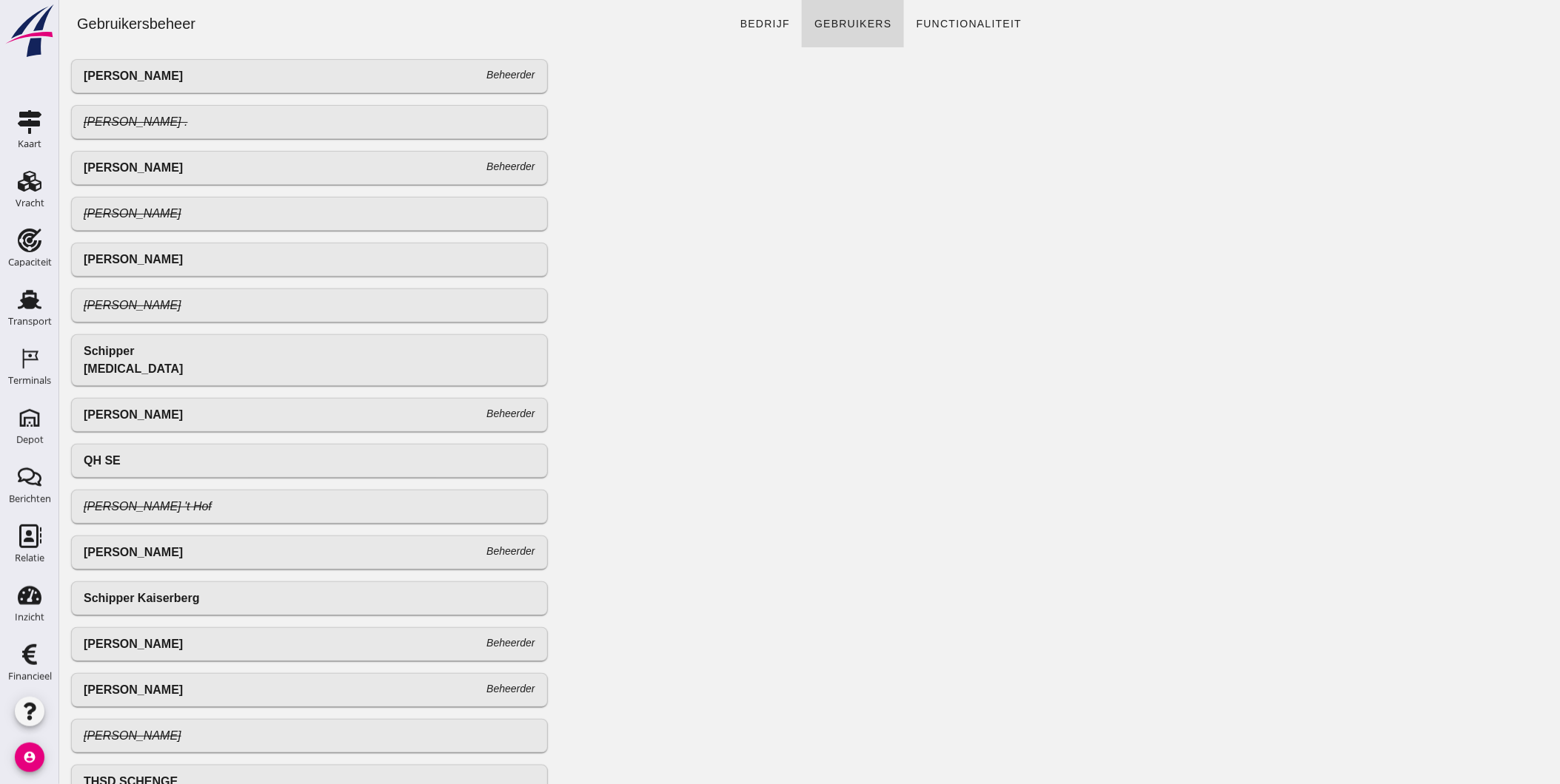
click div "Gebruikersbeheer bedrijf Gebruikers Functionaliteit"
click span "Functionaliteit"
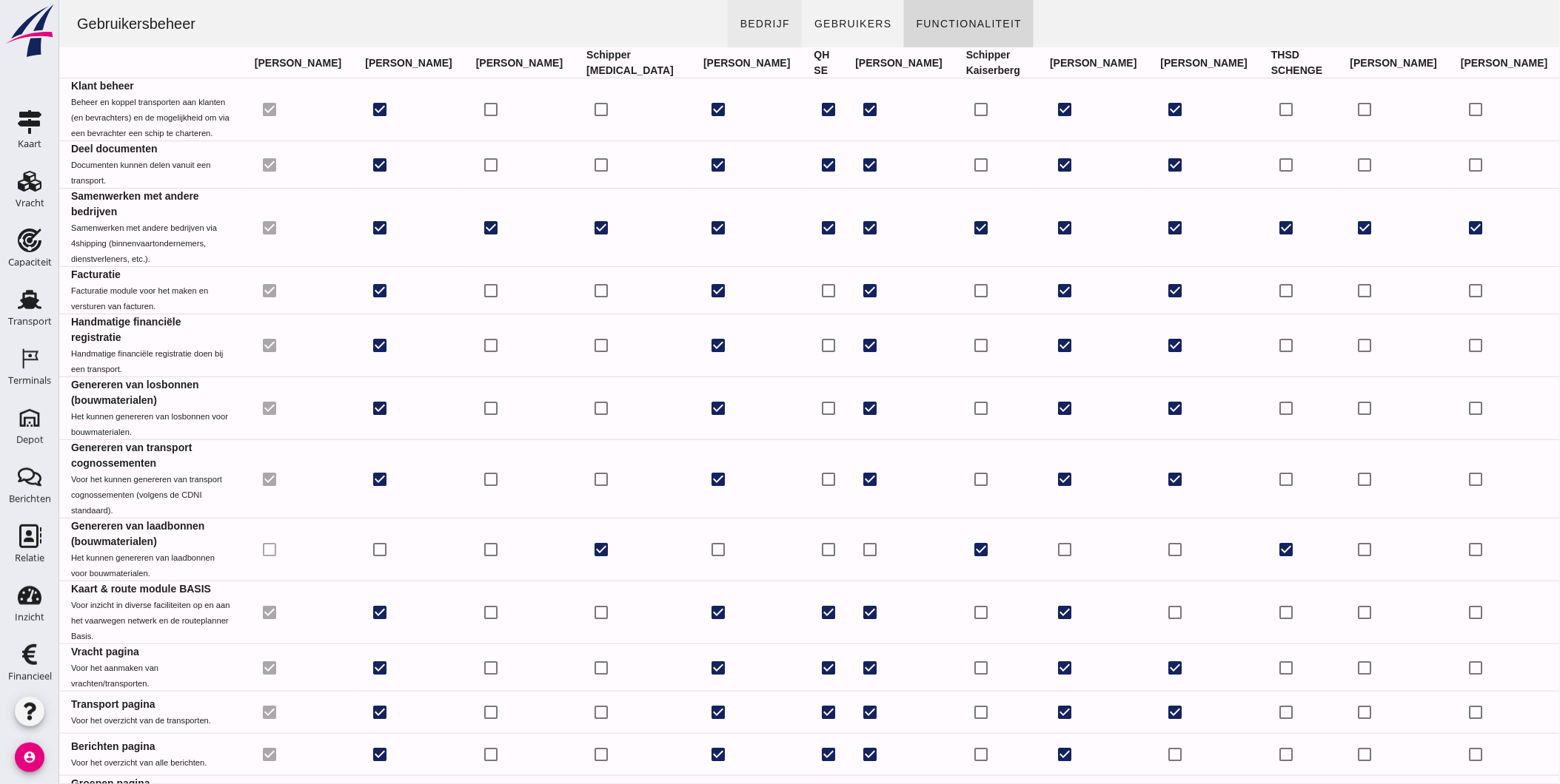
click link "bedrijf"
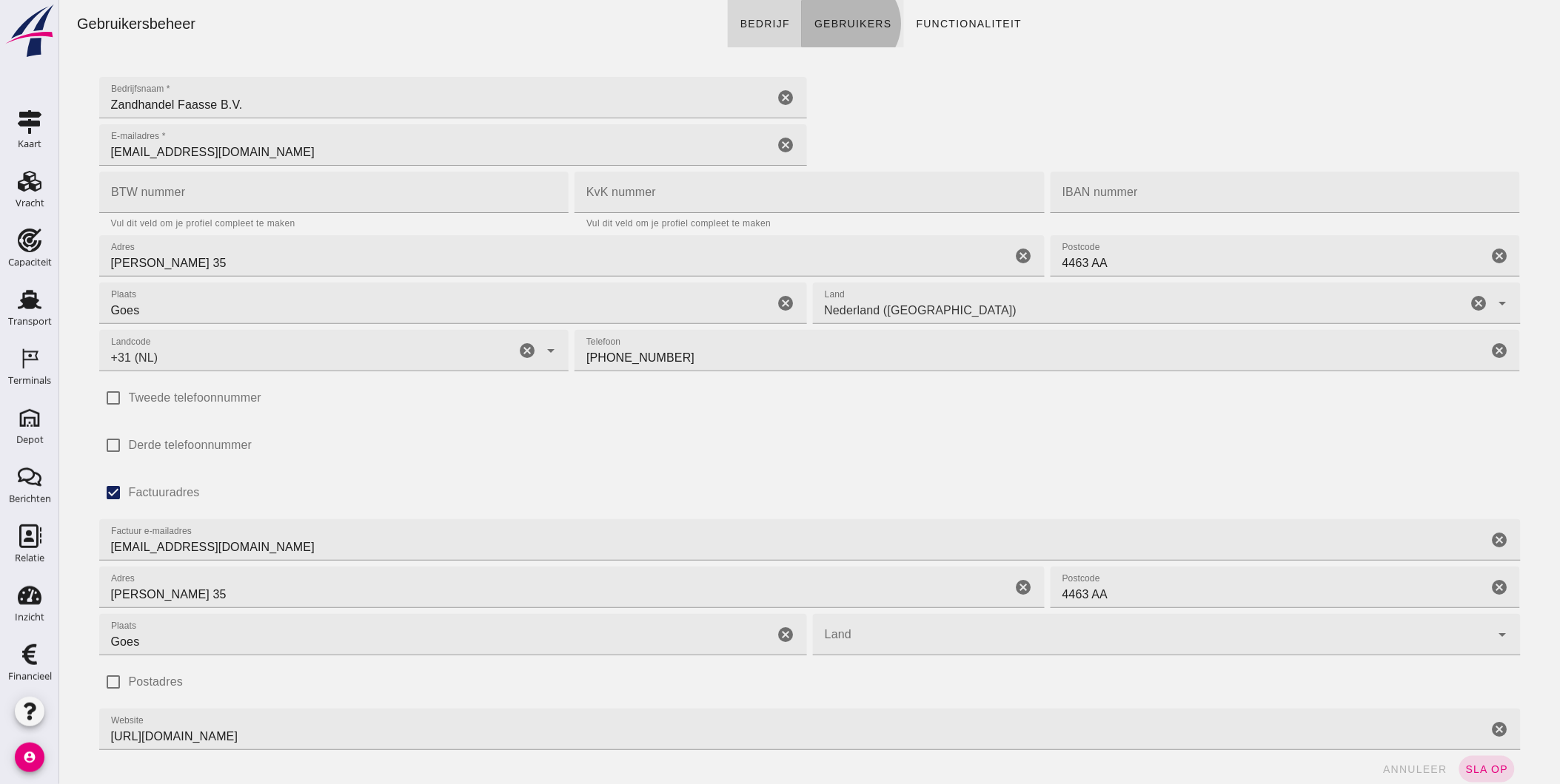
click link "Gebruikers"
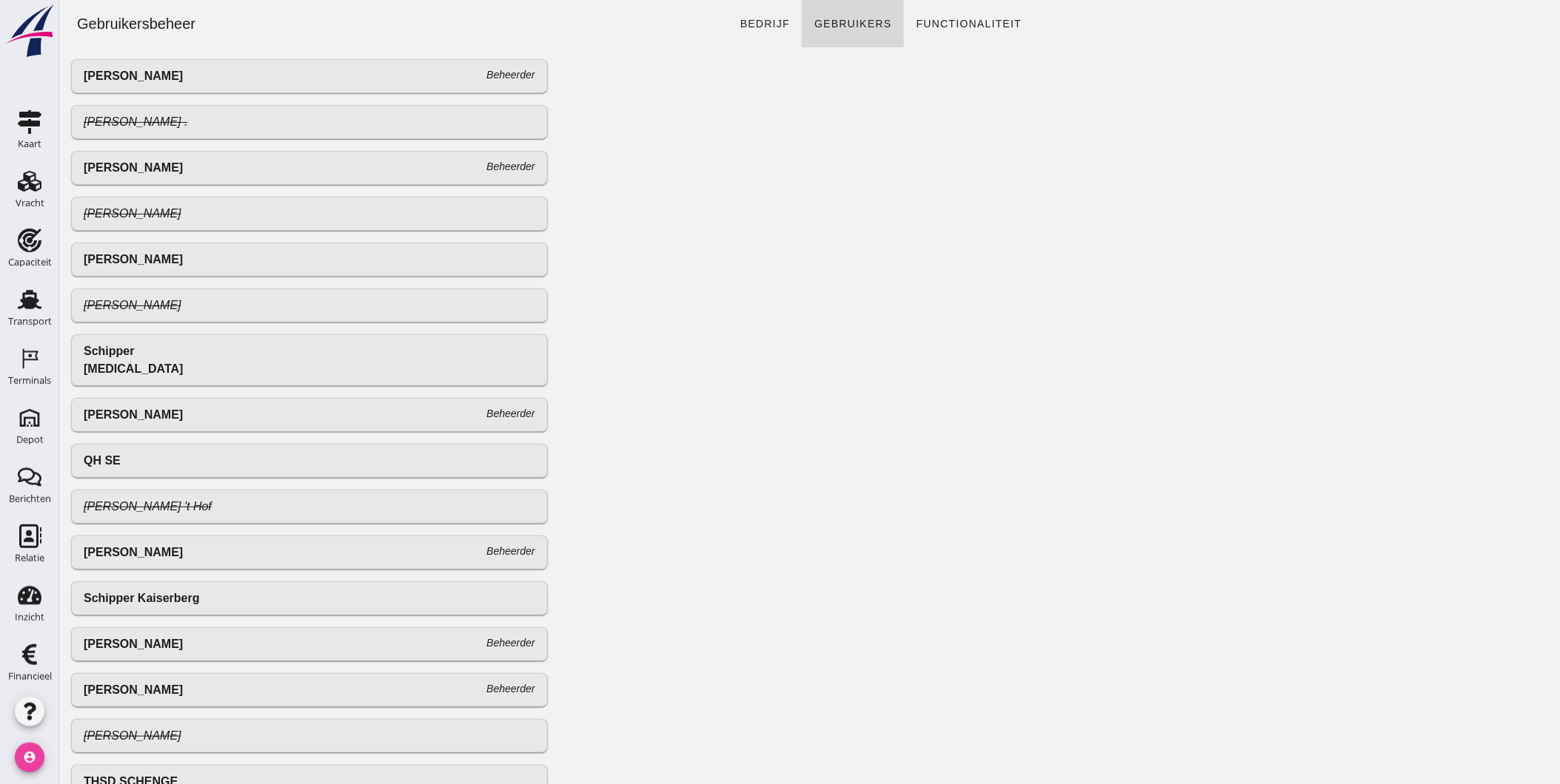
click at [27, 744] on icon "account_circle" at bounding box center [30, 758] width 30 height 30
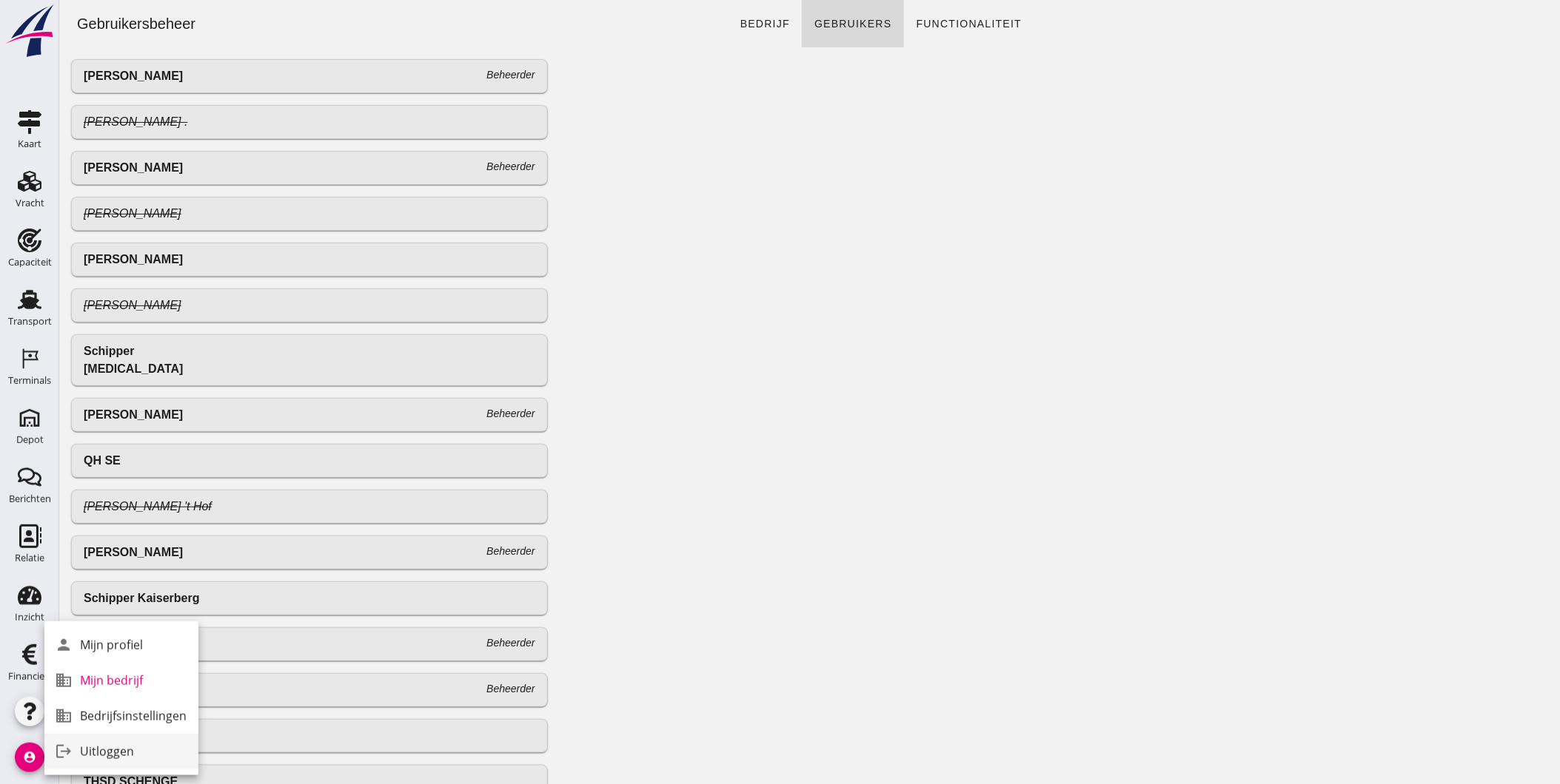
click at [82, 750] on div "Uitloggen" at bounding box center [133, 752] width 107 height 18
